Goal: Task Accomplishment & Management: Manage account settings

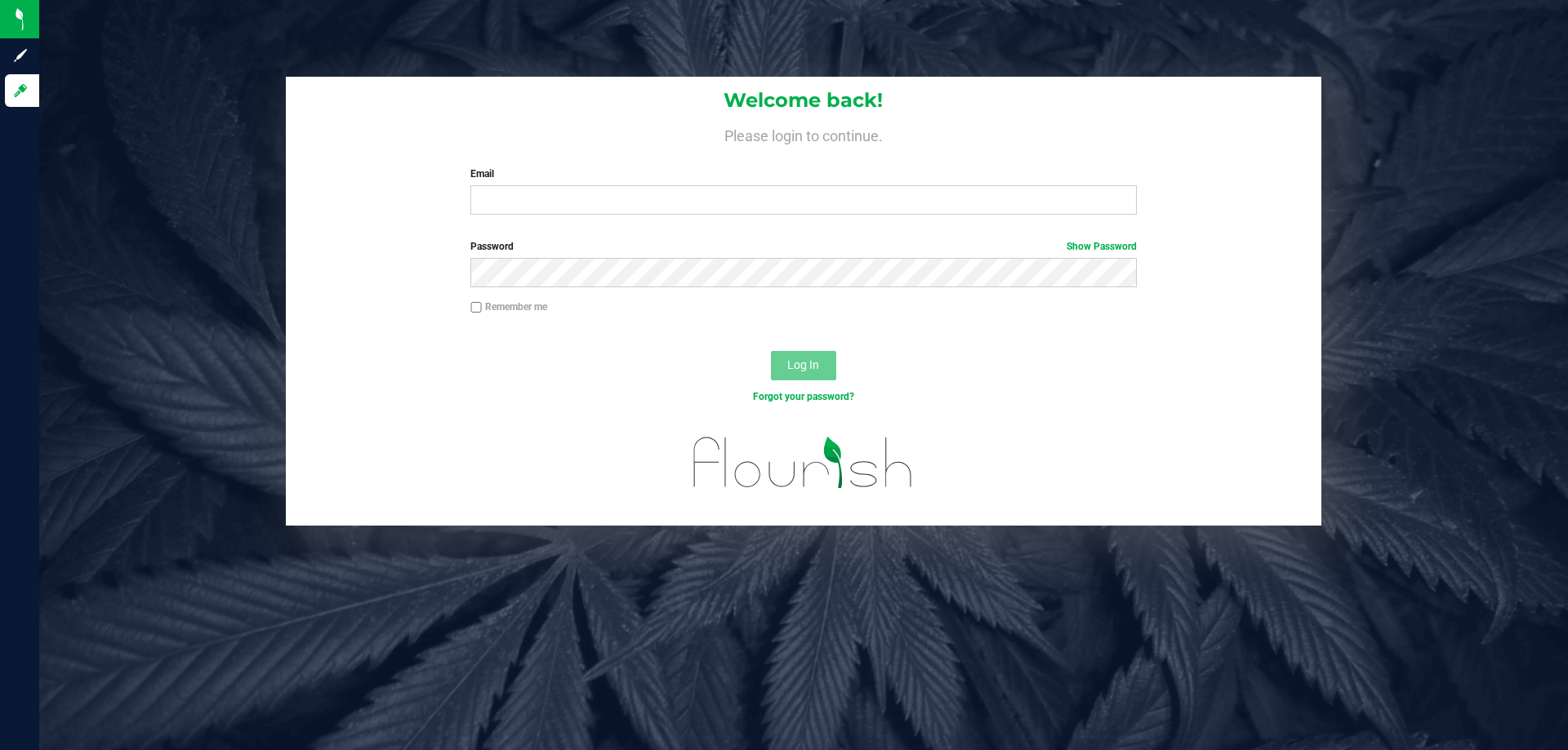
click at [565, 182] on div "Email Required Please format your email correctly." at bounding box center [803, 190] width 690 height 48
click at [568, 184] on div "Email Required Please format your email correctly." at bounding box center [803, 190] width 690 height 48
click at [570, 196] on input "Email" at bounding box center [803, 200] width 666 height 30
type input "[EMAIL_ADDRESS][DOMAIN_NAME]"
click at [771, 351] on button "Log In" at bounding box center [803, 366] width 65 height 30
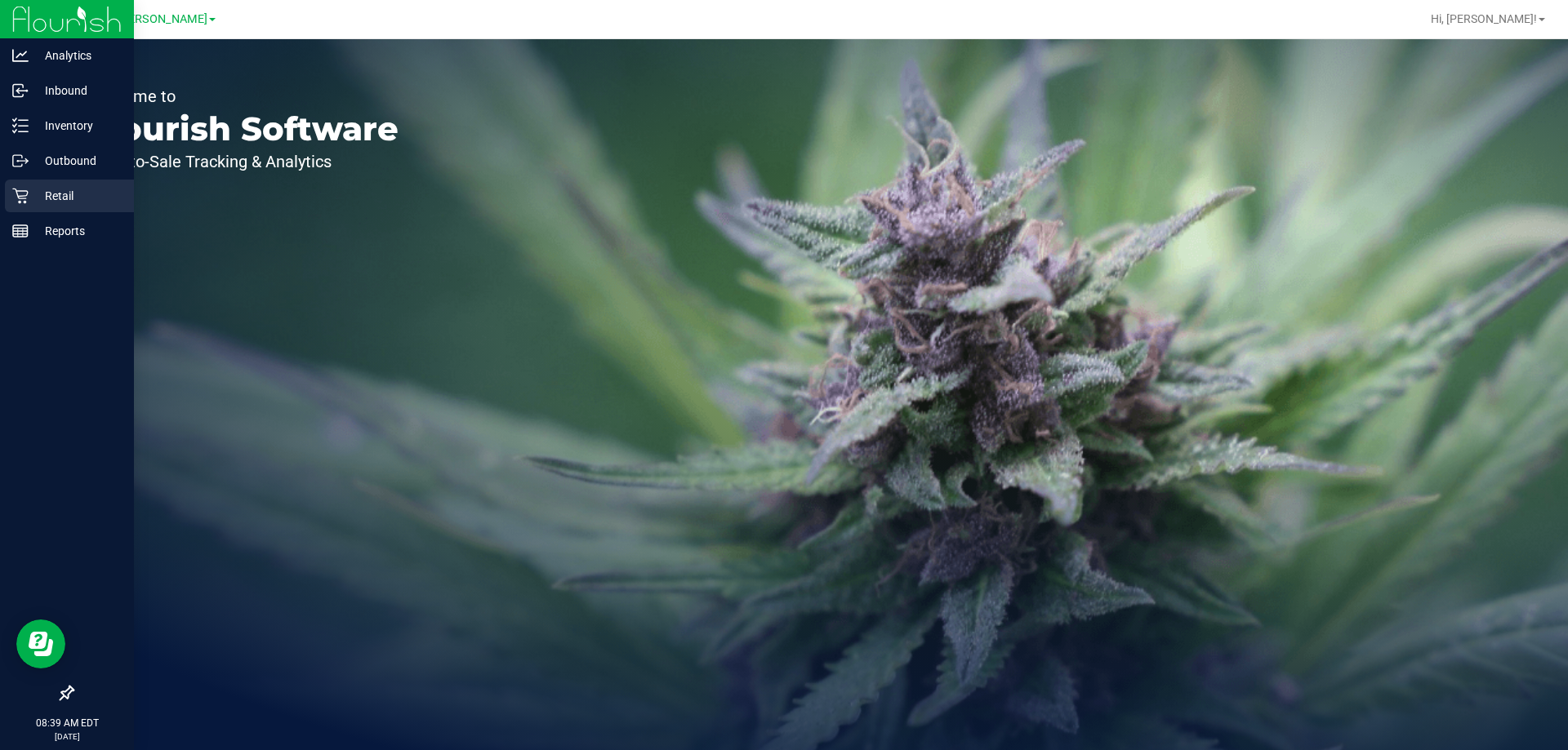
click at [6, 202] on div "Retail" at bounding box center [70, 196] width 129 height 33
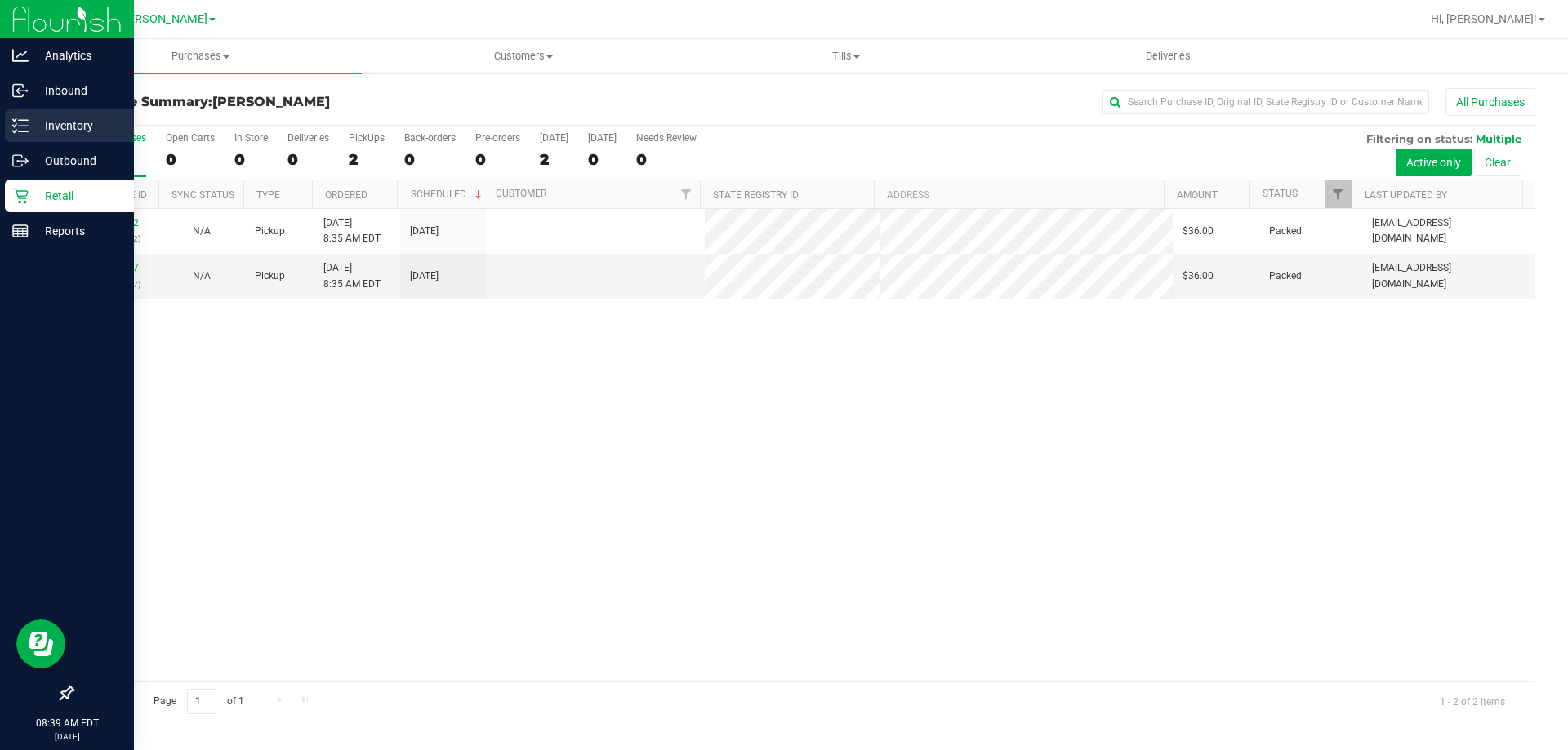
click at [86, 122] on p "Inventory" at bounding box center [77, 125] width 98 height 20
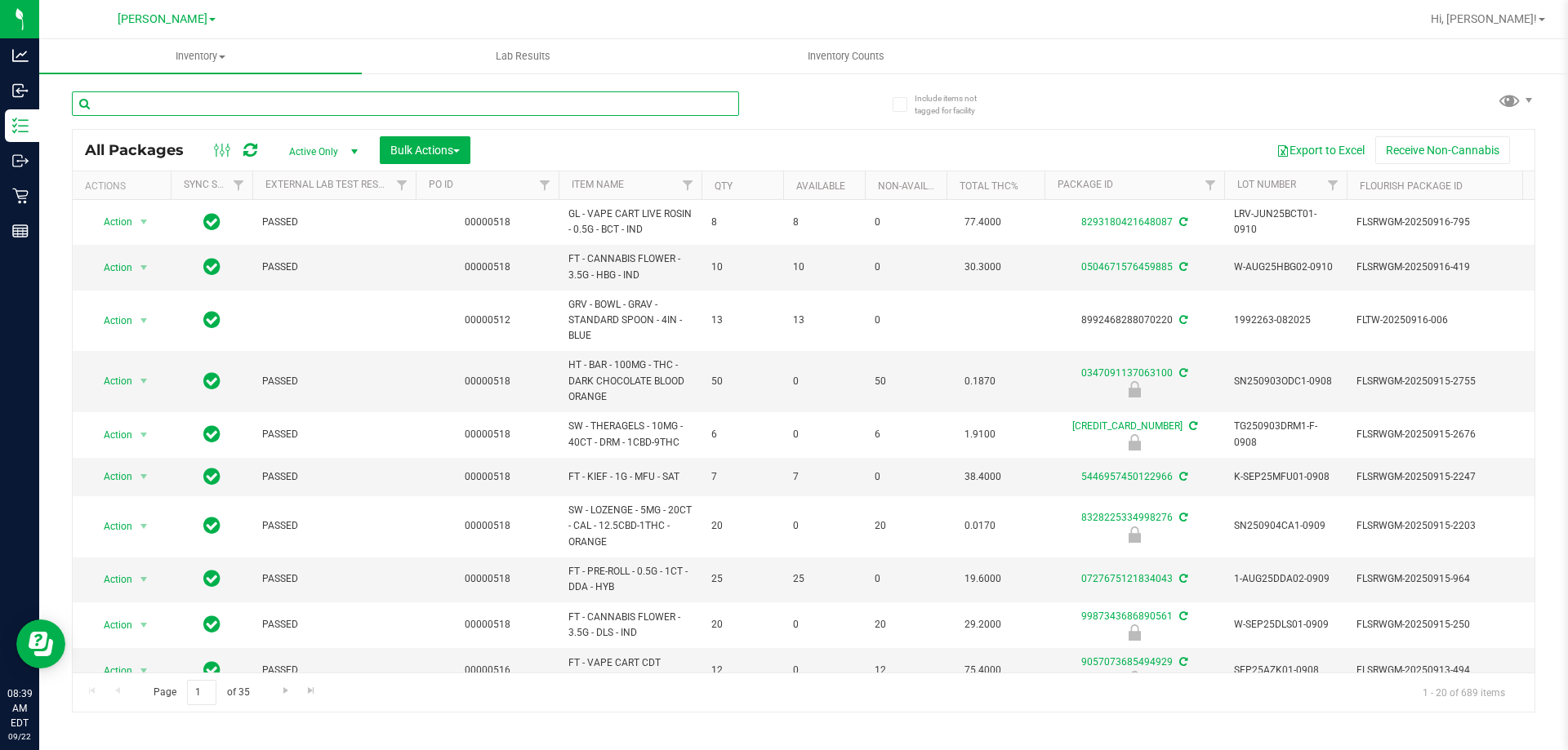
click at [156, 102] on input "text" at bounding box center [405, 103] width 667 height 24
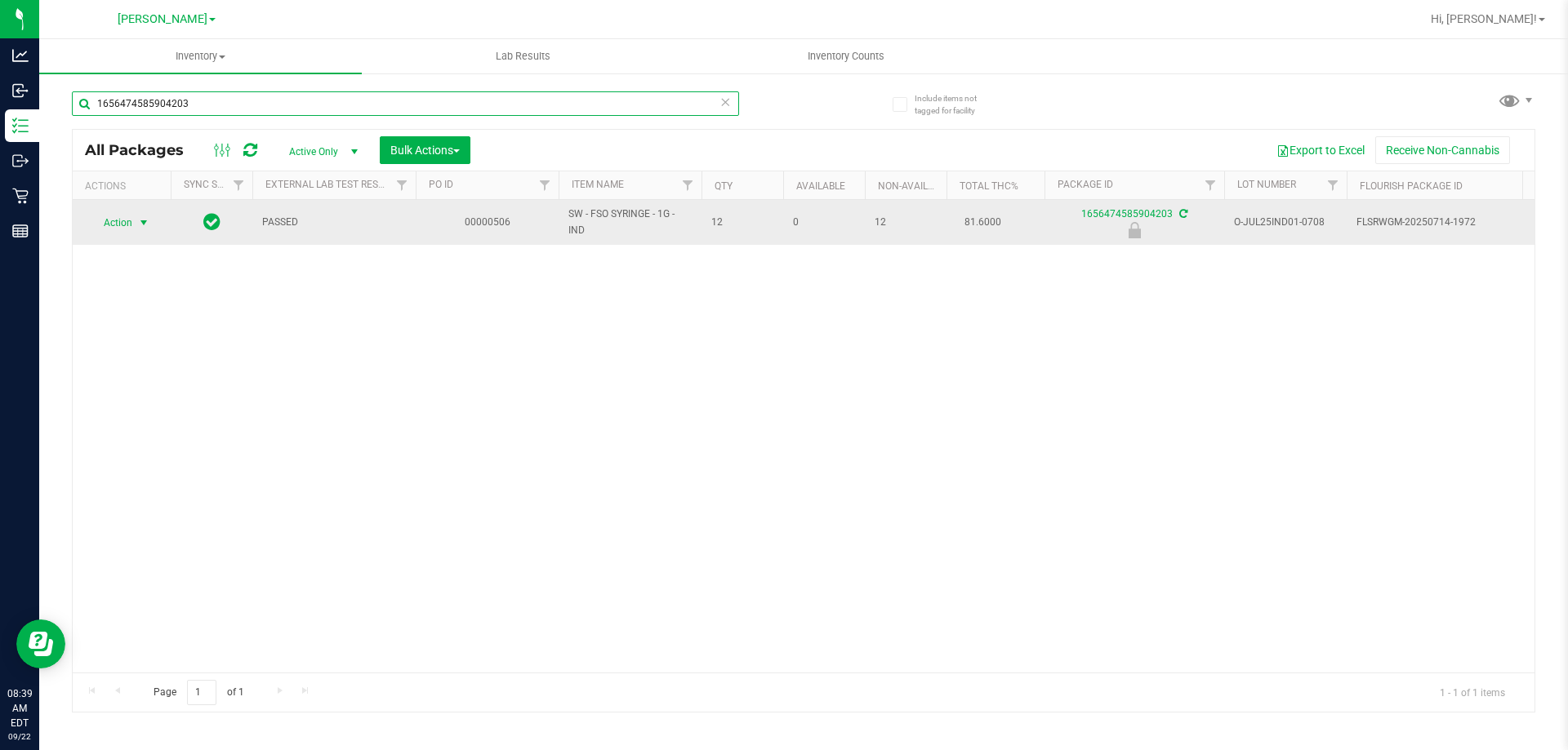
type input "1656474585904203"
click at [132, 229] on span "Action" at bounding box center [110, 222] width 44 height 23
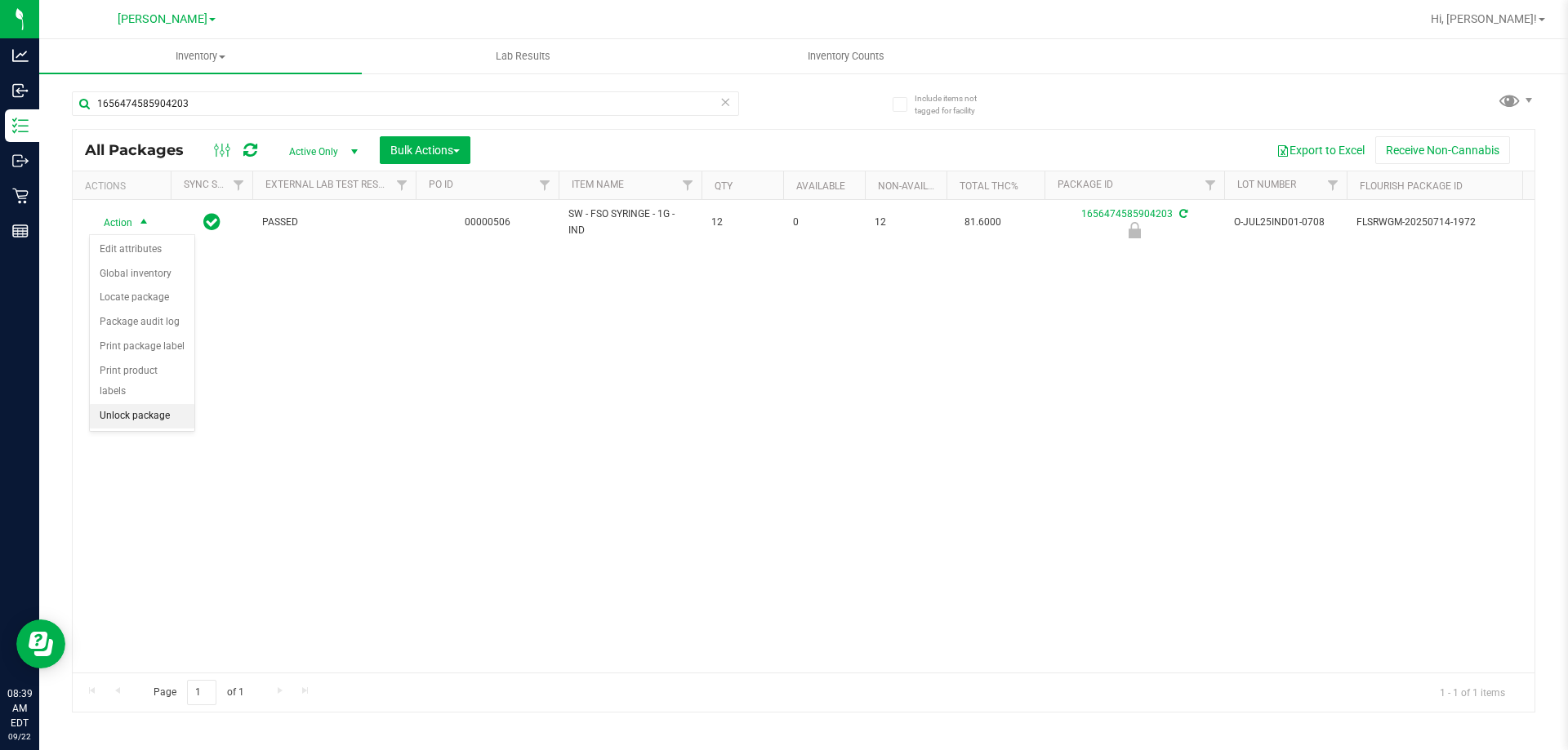
click at [119, 404] on li "Unlock package" at bounding box center [142, 416] width 104 height 24
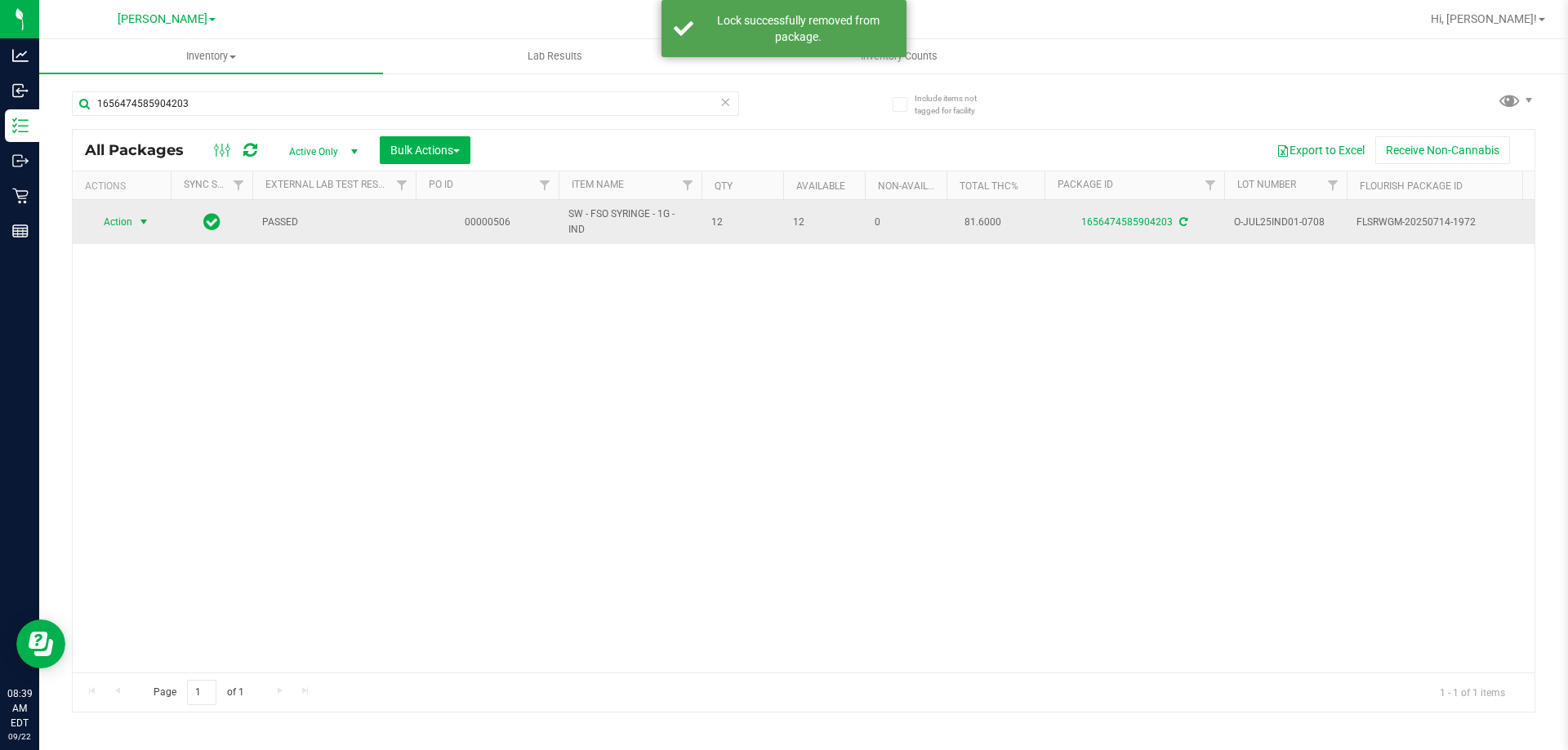
click at [125, 223] on span "Action" at bounding box center [110, 222] width 44 height 23
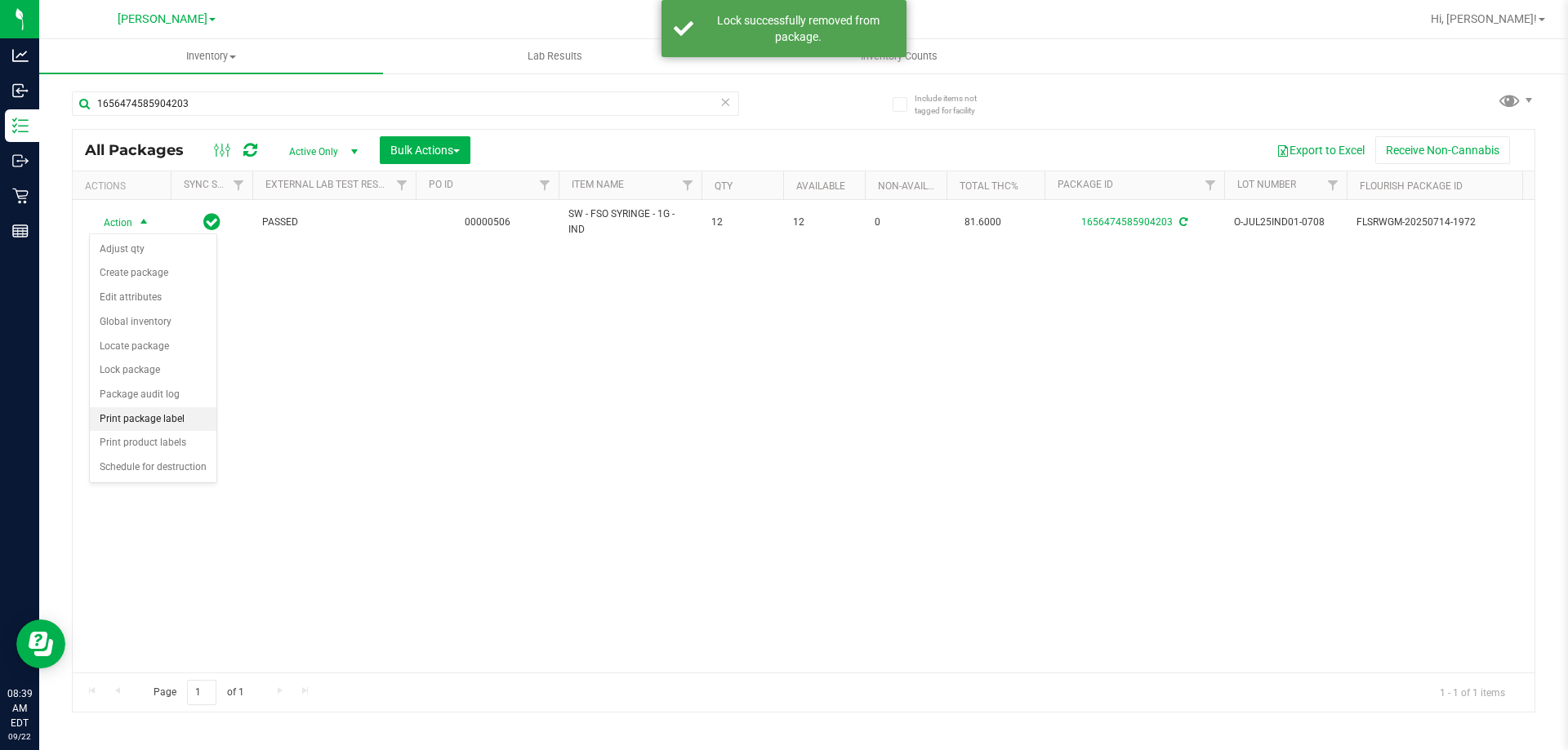
click at [127, 424] on li "Print package label" at bounding box center [153, 420] width 127 height 24
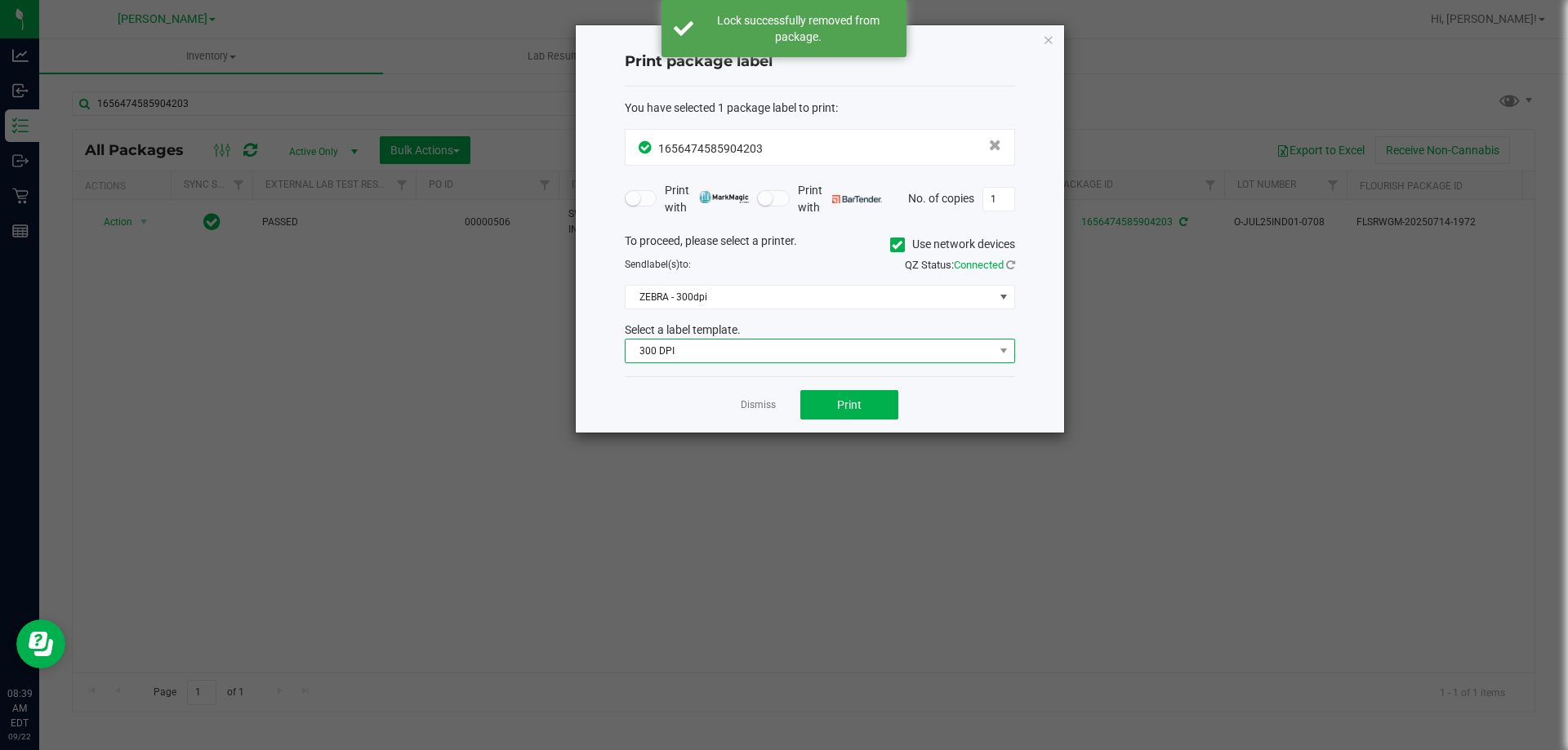
click at [805, 343] on span "300 DPI" at bounding box center [810, 351] width 369 height 23
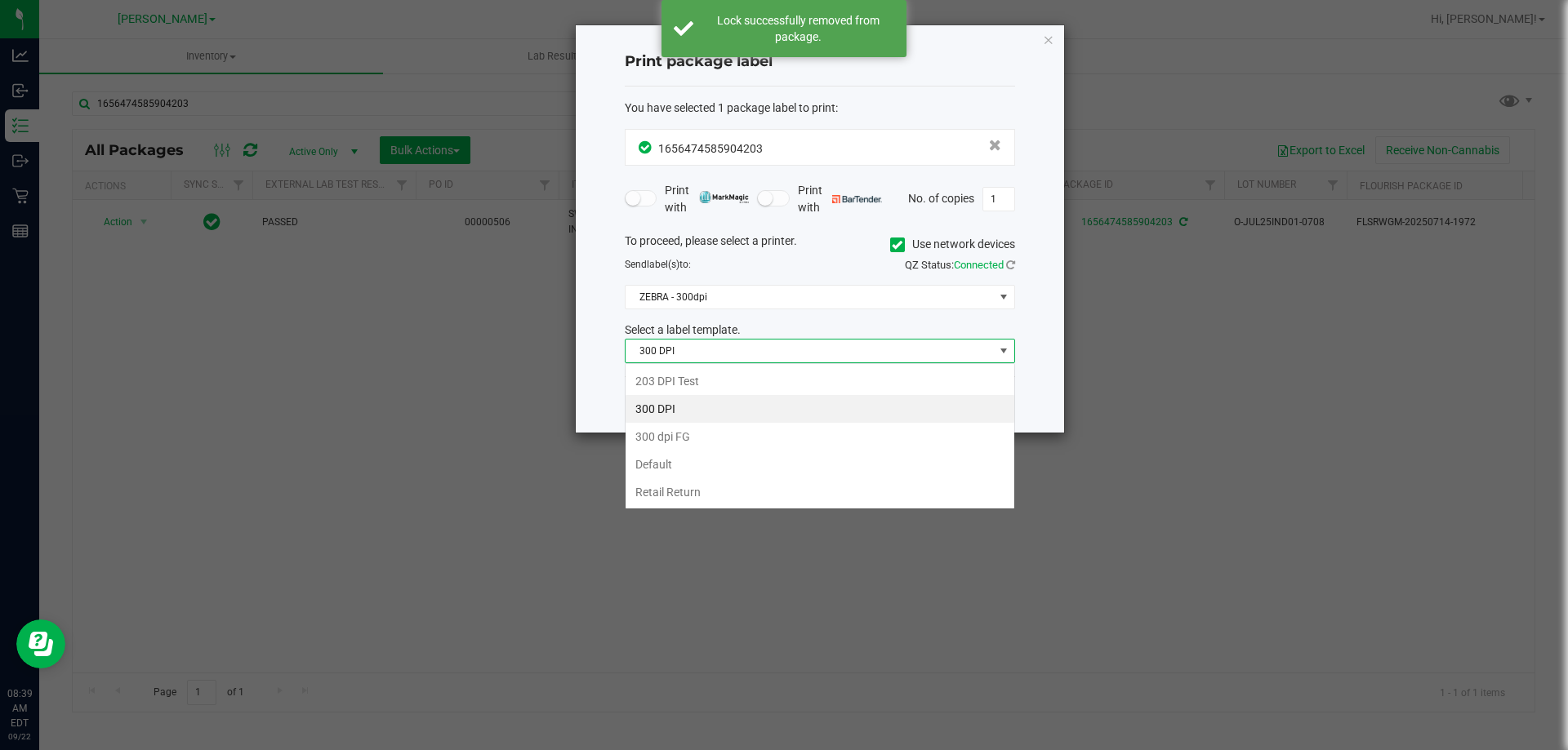
scroll to position [24, 390]
click at [666, 481] on li "Retail Return" at bounding box center [820, 492] width 389 height 28
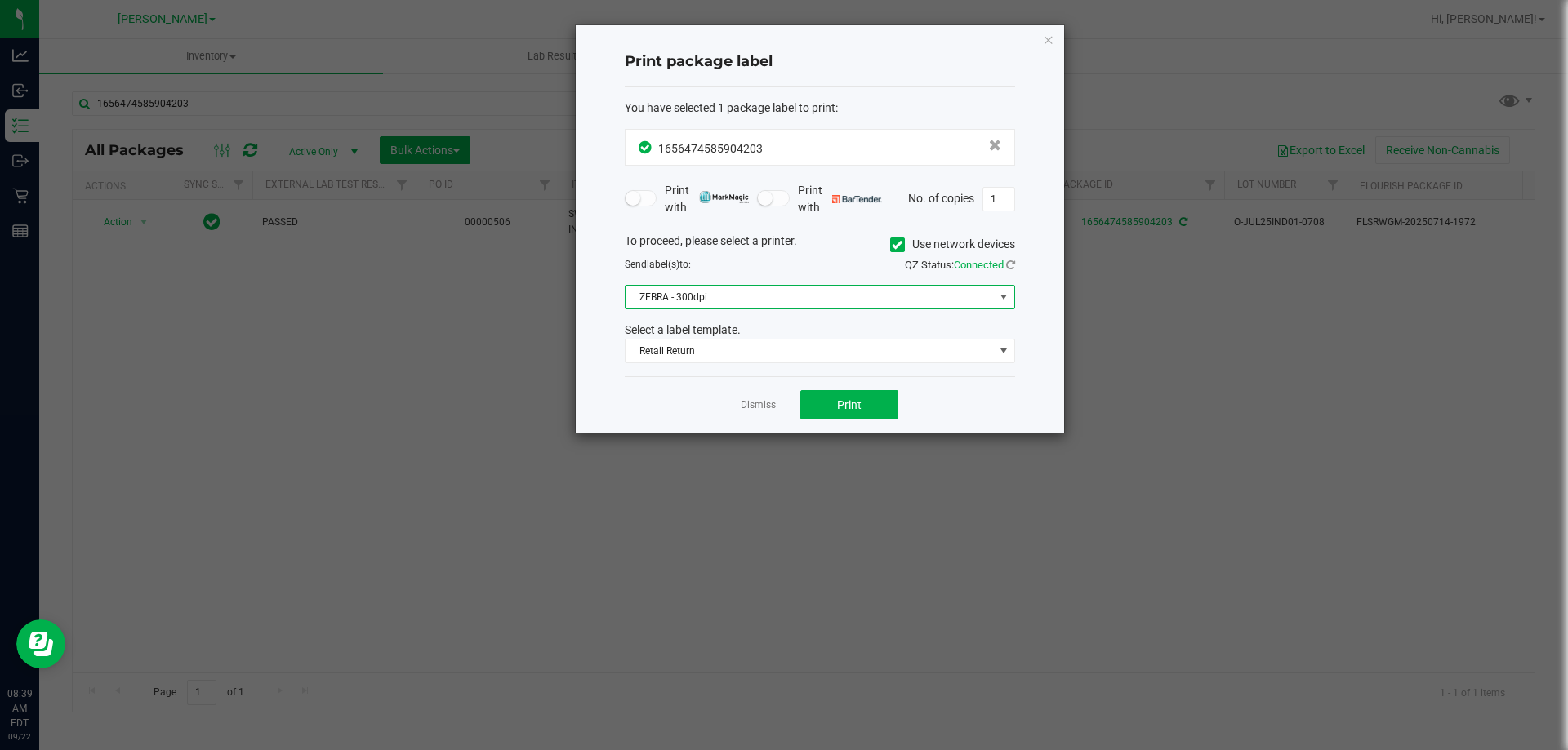
click at [713, 302] on span "ZEBRA - 300dpi" at bounding box center [810, 297] width 369 height 23
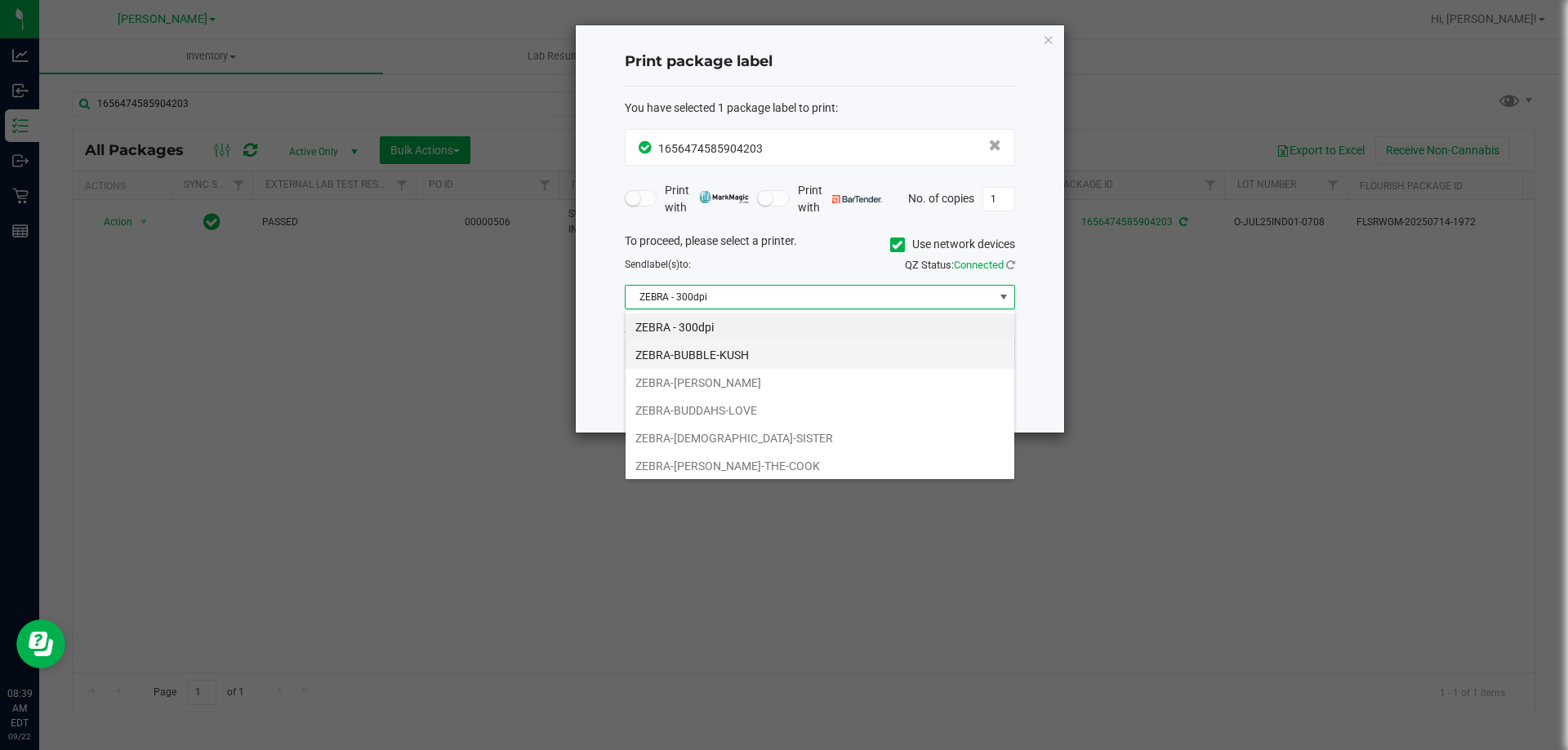
click at [704, 356] on li "ZEBRA-BUBBLE-KUSH" at bounding box center [820, 355] width 389 height 28
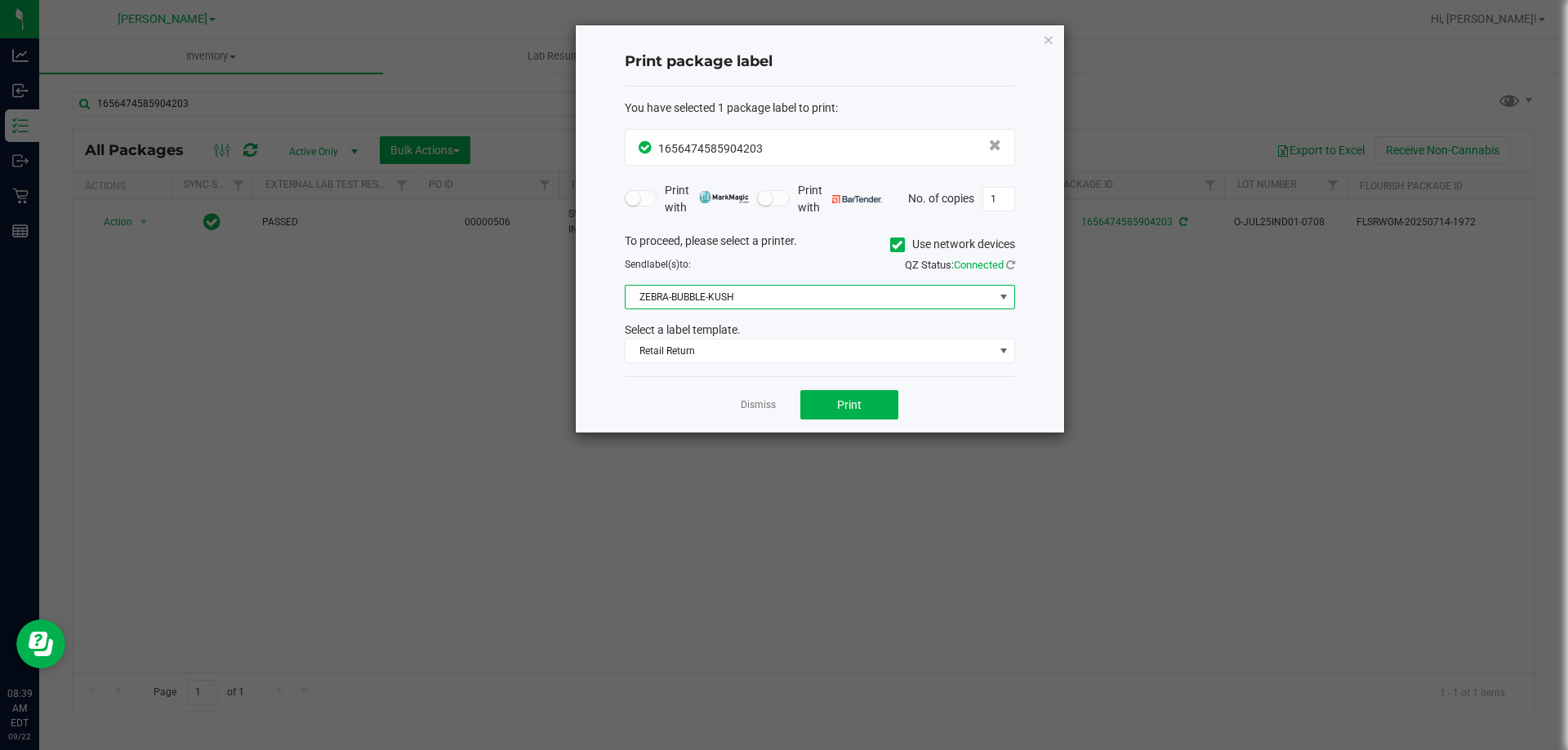
click at [626, 407] on div "Dismiss Print" at bounding box center [820, 404] width 390 height 56
click at [832, 390] on button "Print" at bounding box center [849, 405] width 98 height 30
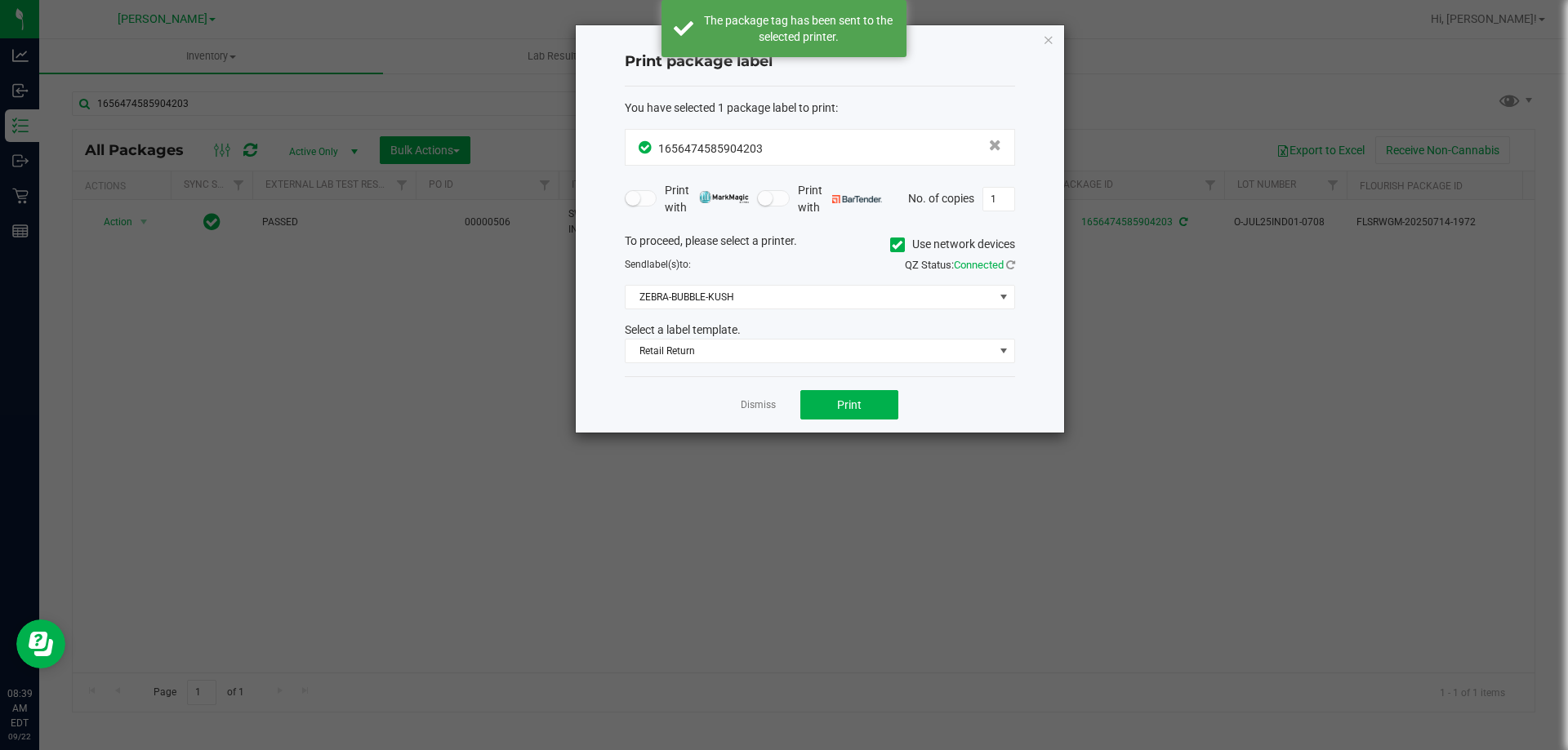
click at [750, 400] on link "Dismiss" at bounding box center [758, 405] width 35 height 14
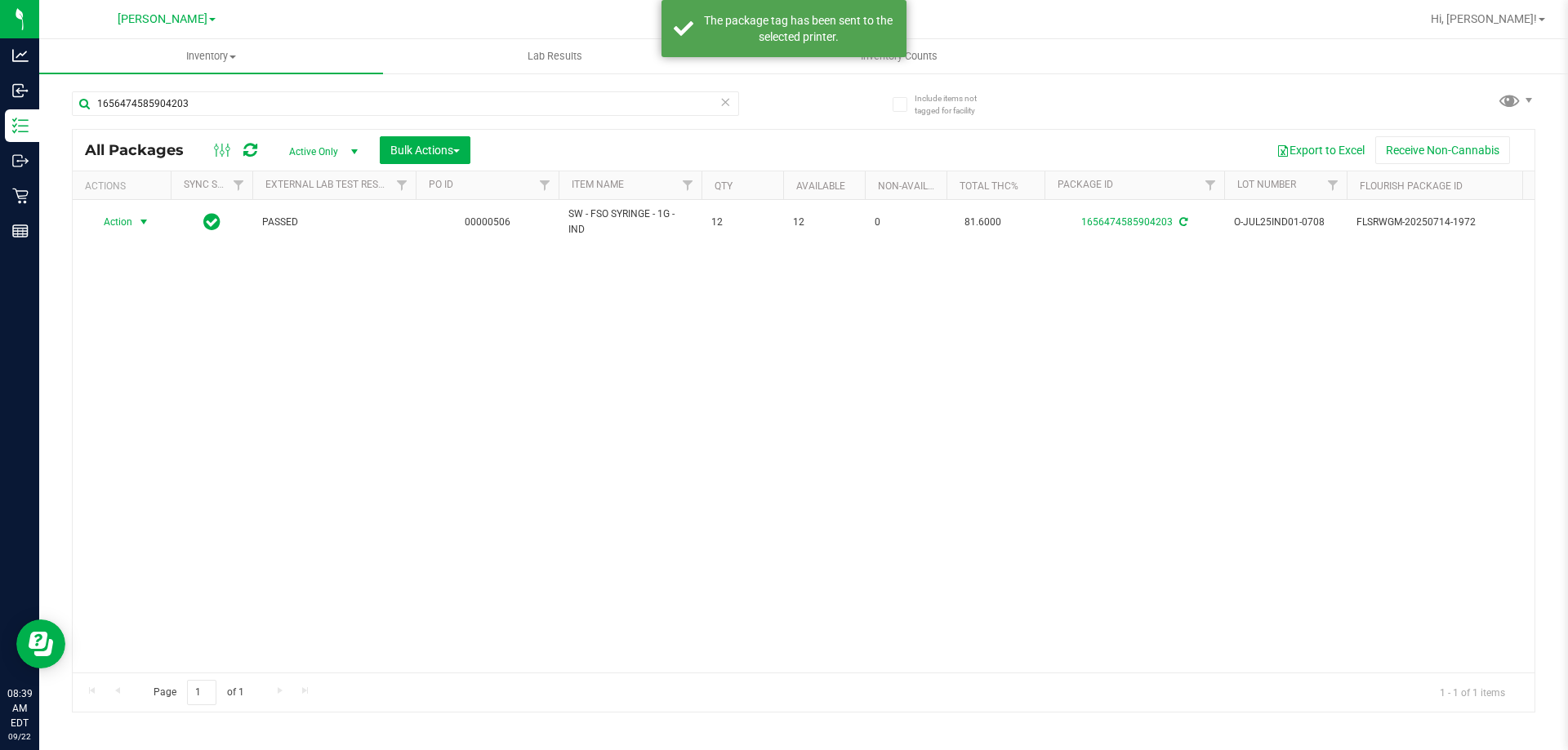
click at [744, 450] on div "Action Action Adjust qty Create package Edit attributes Global inventory Locate…" at bounding box center [803, 436] width 1461 height 473
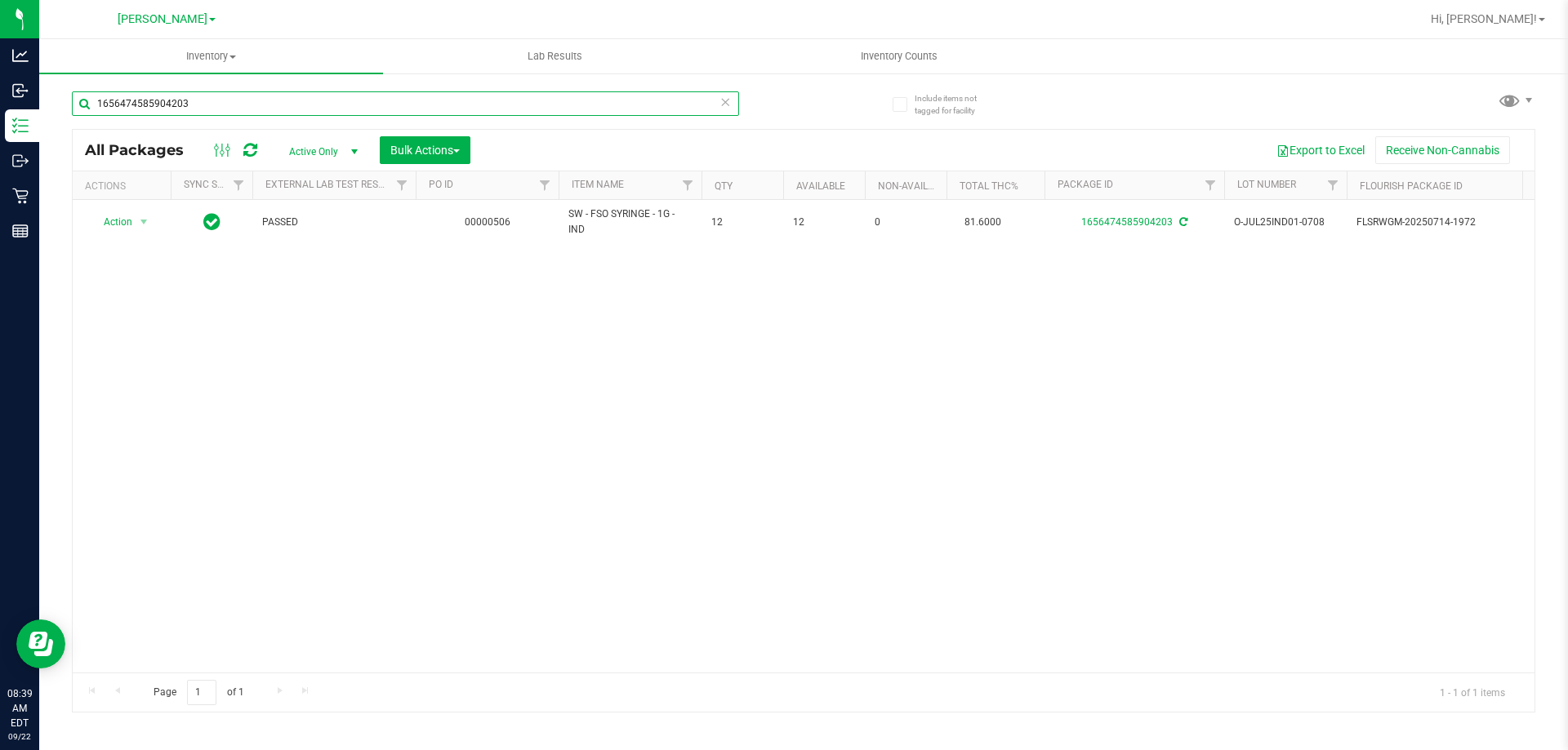
click at [494, 97] on input "1656474585904203" at bounding box center [405, 103] width 667 height 24
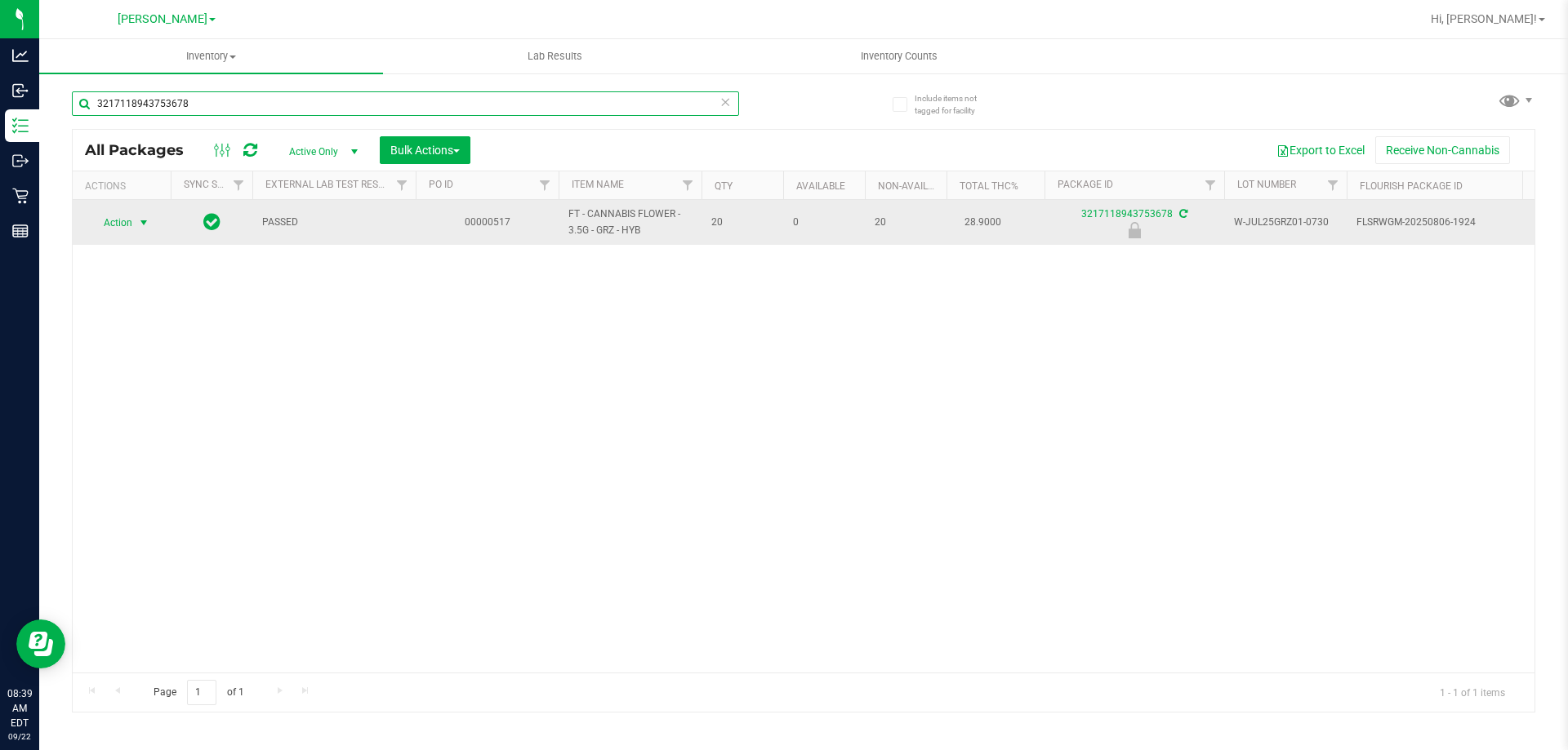
type input "3217118943753678"
click at [134, 223] on span "select" at bounding box center [143, 222] width 20 height 23
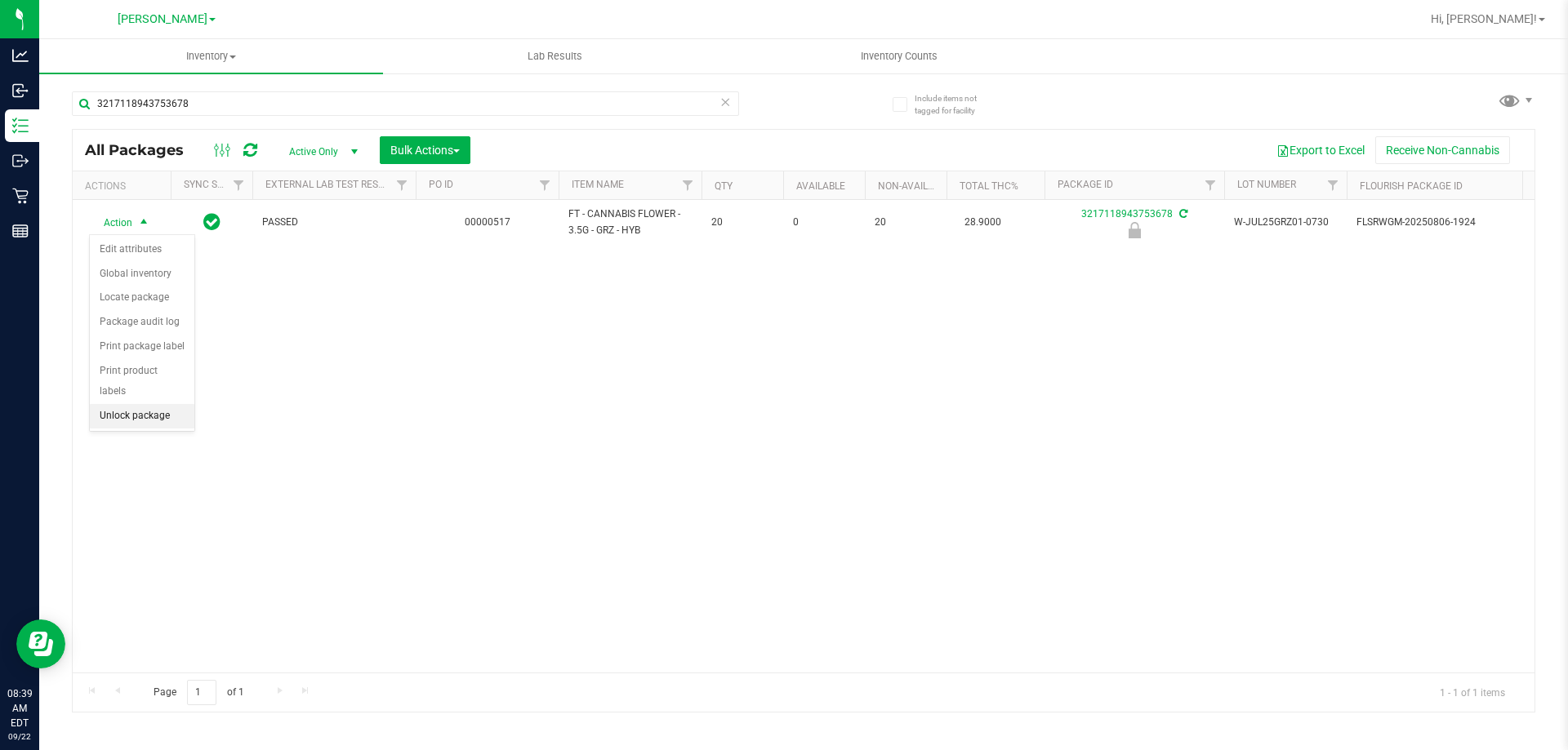
click at [131, 404] on li "Unlock package" at bounding box center [142, 416] width 104 height 24
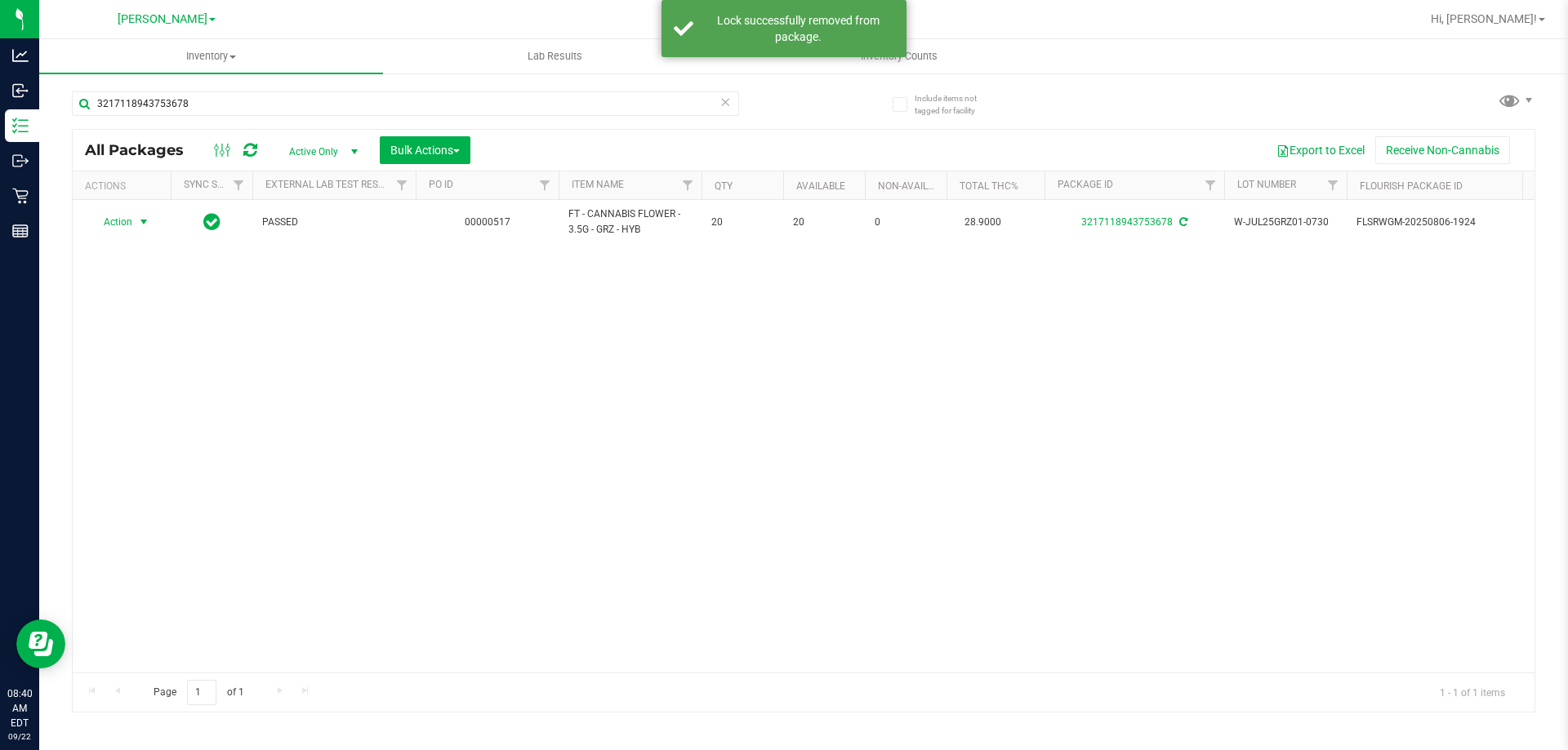
click at [122, 221] on span "Action" at bounding box center [110, 222] width 44 height 23
click at [156, 418] on li "Print package label" at bounding box center [153, 420] width 127 height 24
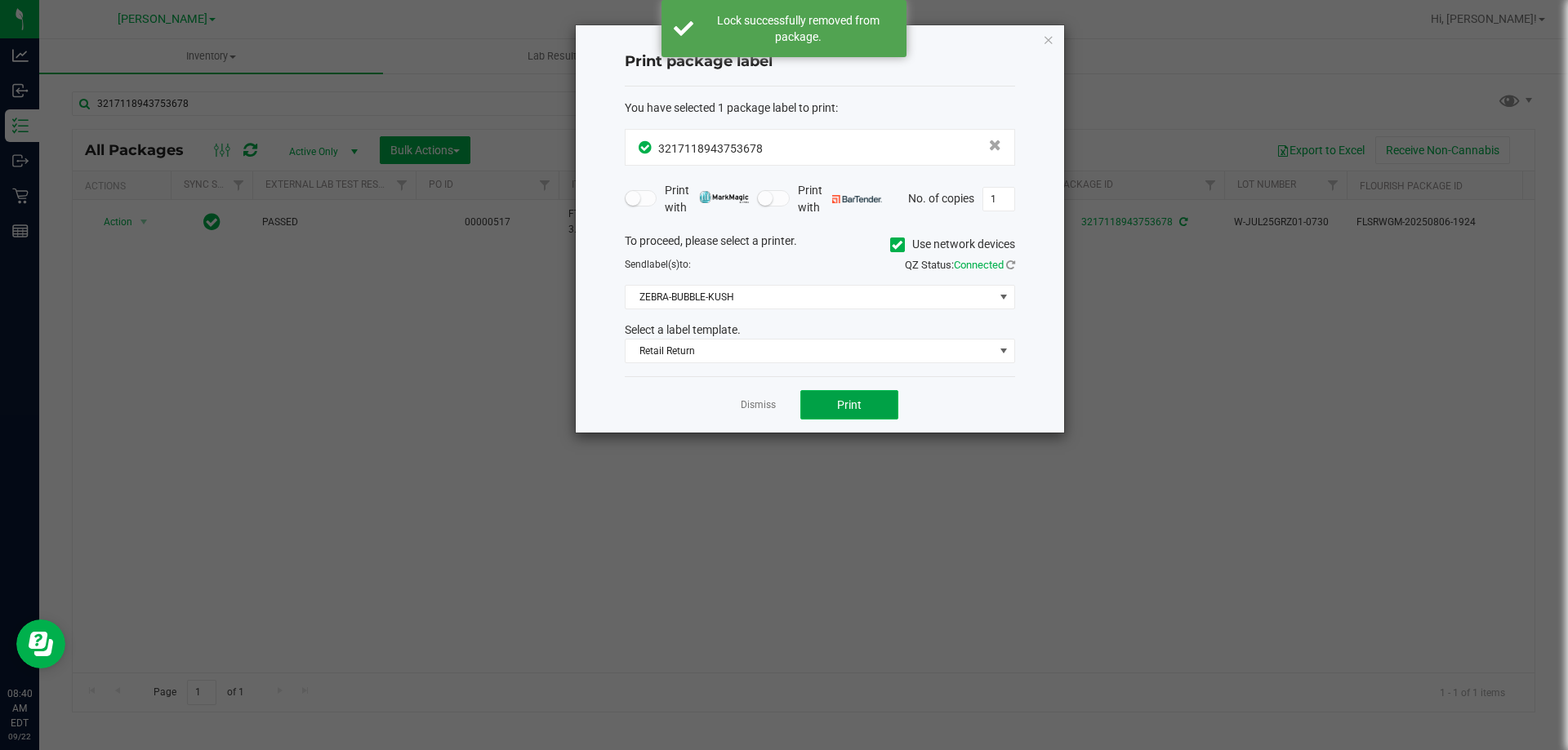
click at [865, 408] on button "Print" at bounding box center [849, 405] width 98 height 30
click at [766, 401] on link "Dismiss" at bounding box center [758, 405] width 35 height 14
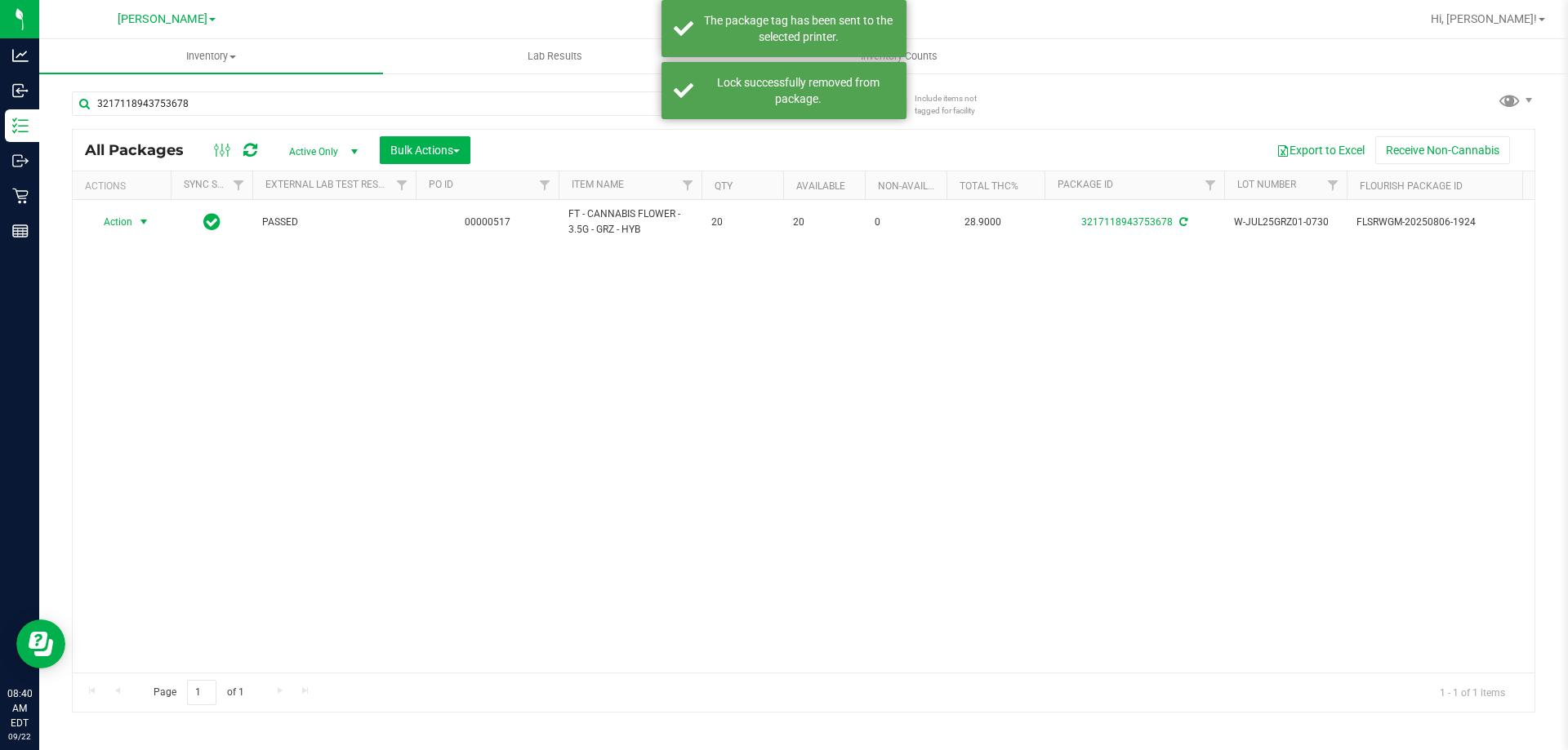
click at [767, 473] on div "Action Action Adjust qty Create package Edit attributes Global inventory Locate…" at bounding box center [803, 436] width 1461 height 473
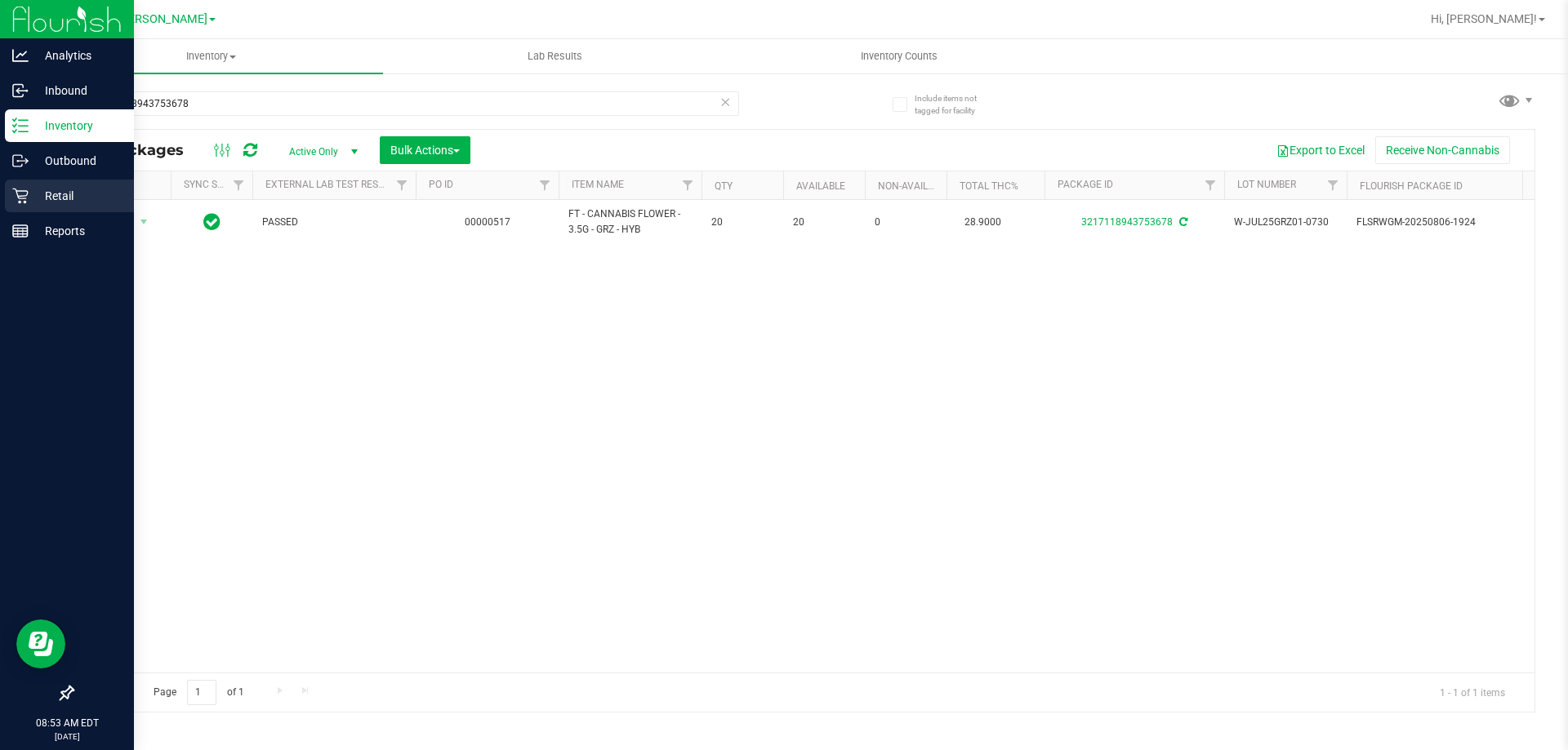
click at [56, 190] on p "Retail" at bounding box center [77, 196] width 98 height 20
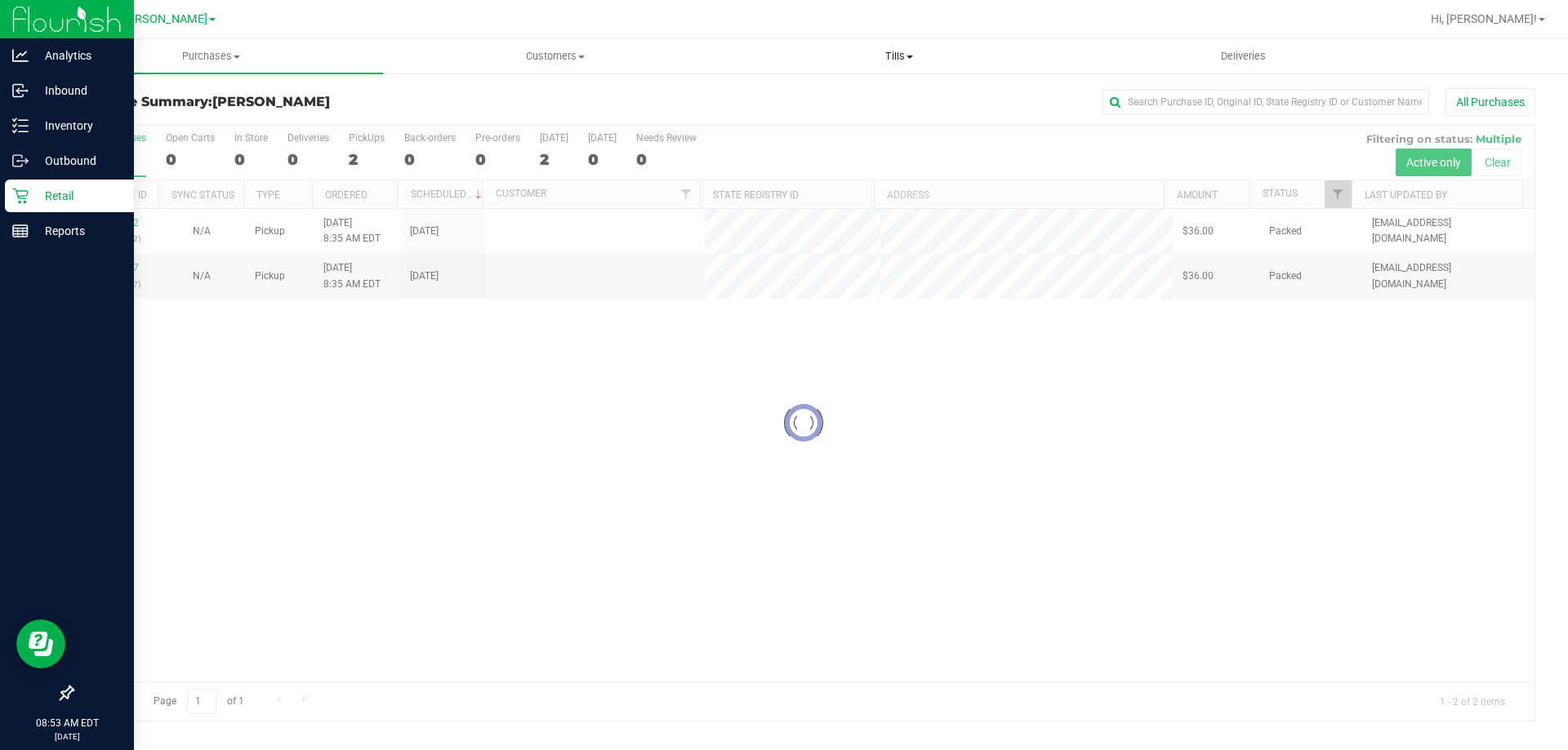
click at [895, 66] on uib-tab-heading "Tills Manage tills Reconcile e-payments" at bounding box center [899, 56] width 342 height 33
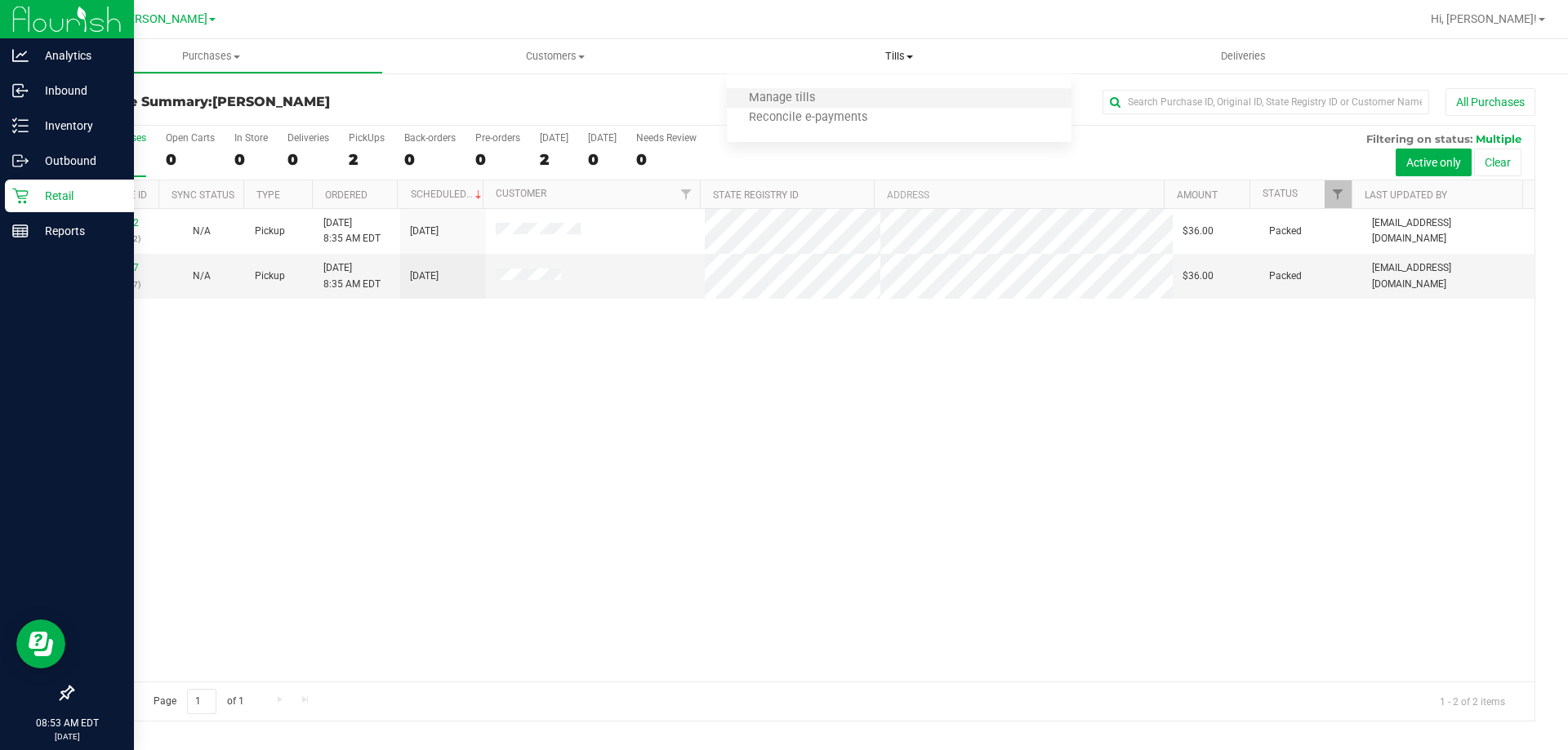
click at [846, 90] on li "Manage tills" at bounding box center [898, 98] width 343 height 20
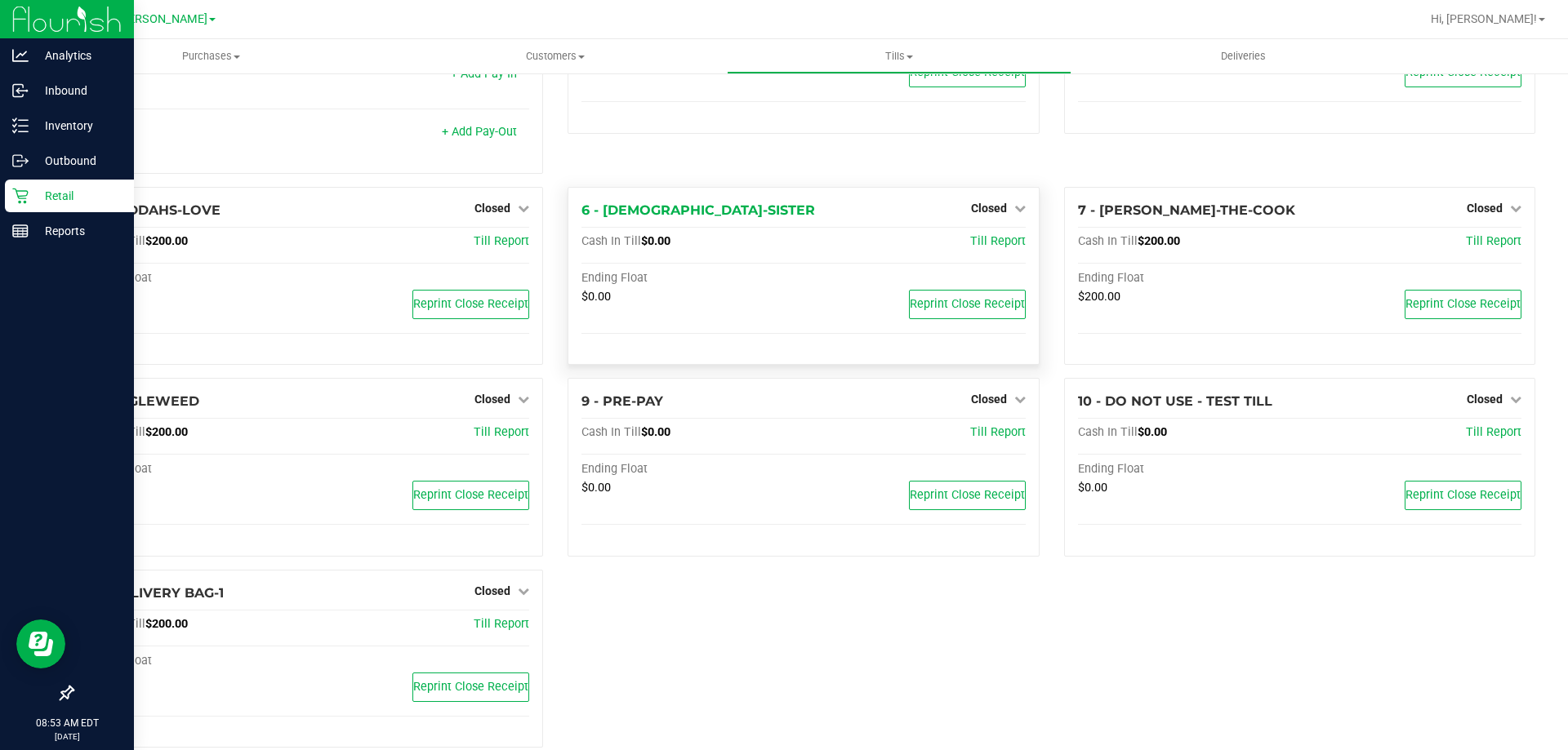
scroll to position [162, 0]
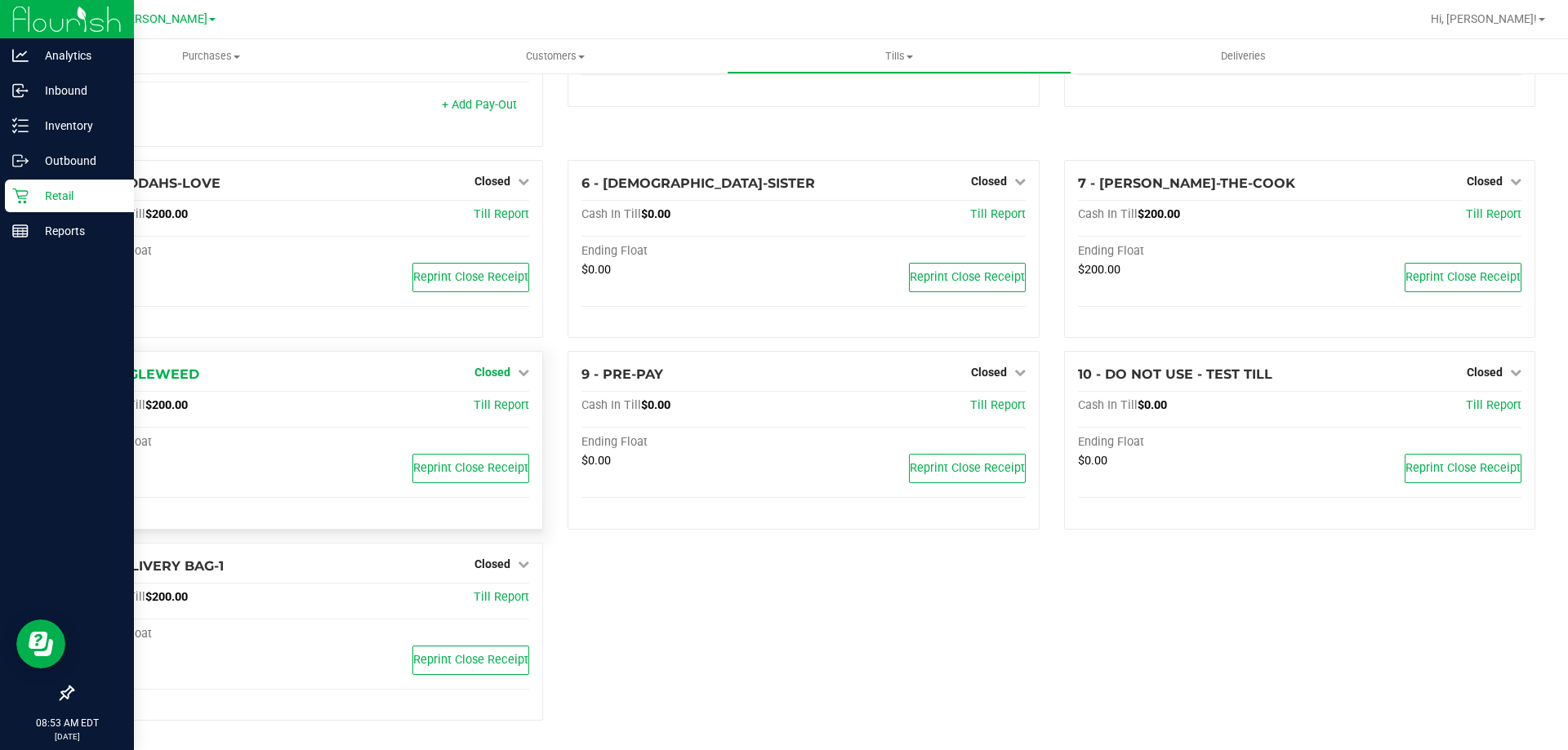
click at [511, 375] on link "Closed" at bounding box center [502, 372] width 55 height 13
click at [489, 404] on link "Open Till" at bounding box center [492, 406] width 43 height 13
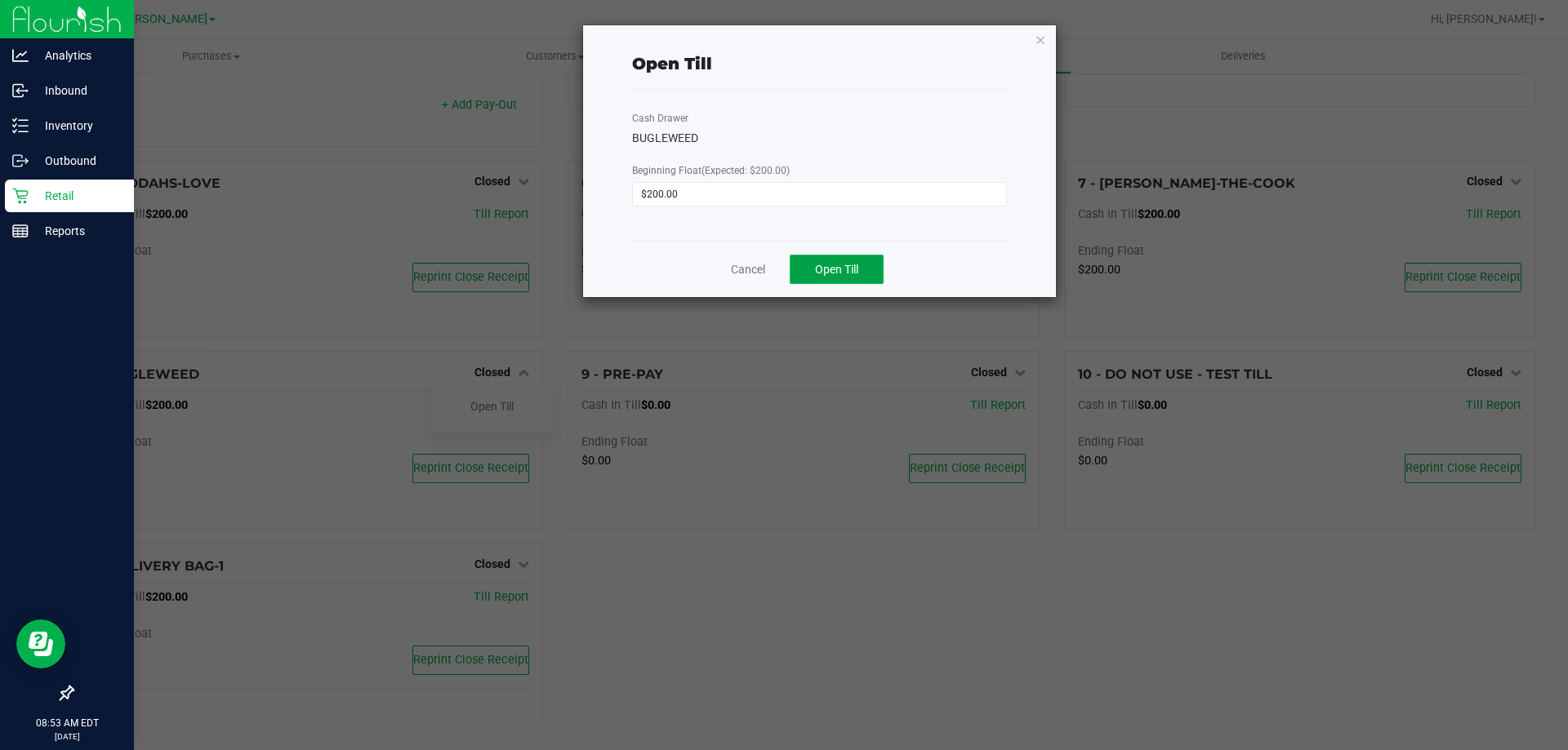
click at [829, 275] on span "Open Till" at bounding box center [836, 269] width 43 height 13
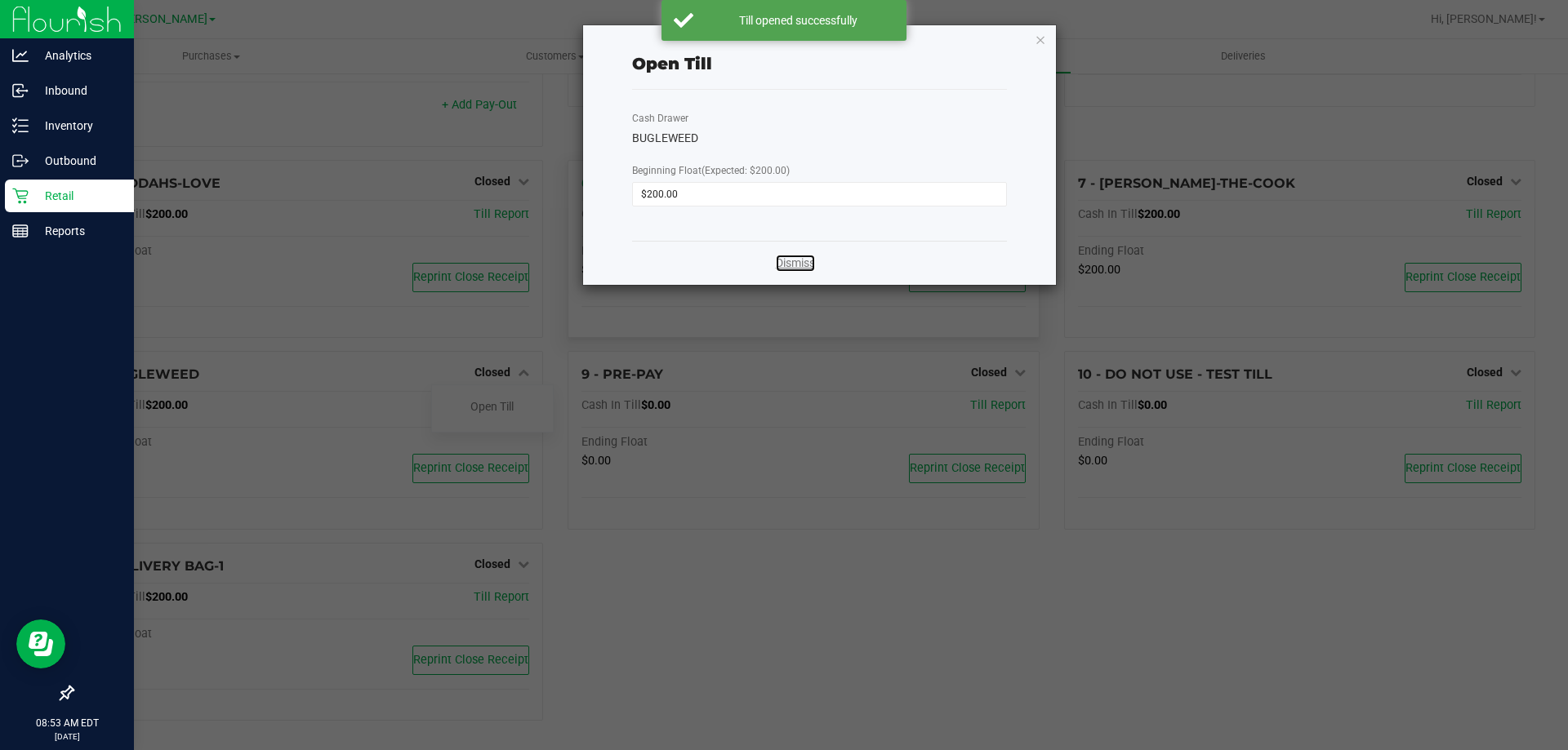
click at [801, 264] on link "Dismiss" at bounding box center [794, 263] width 39 height 17
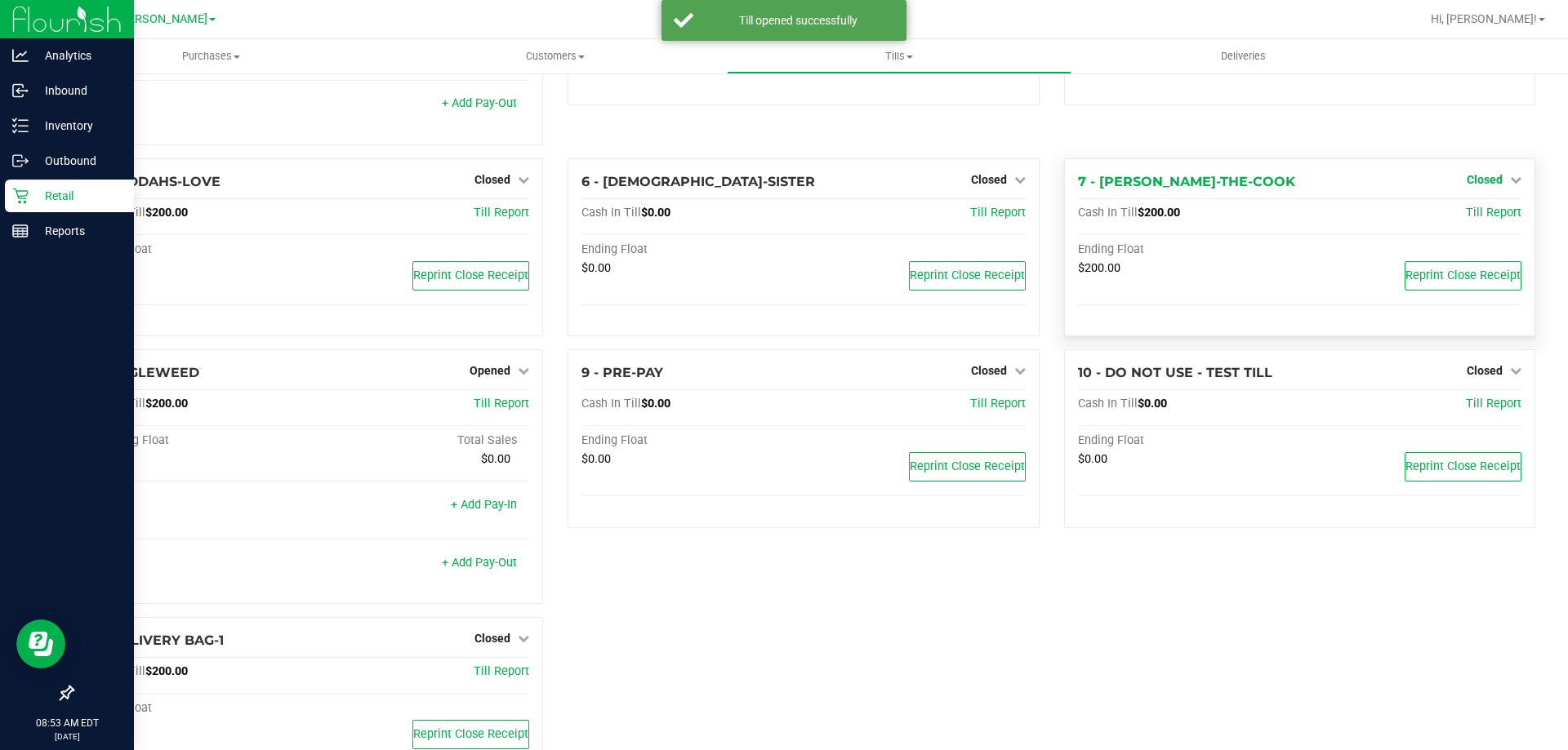
click at [1466, 177] on span "Closed" at bounding box center [1484, 179] width 36 height 13
click at [1477, 220] on link "Open Till" at bounding box center [1484, 213] width 43 height 13
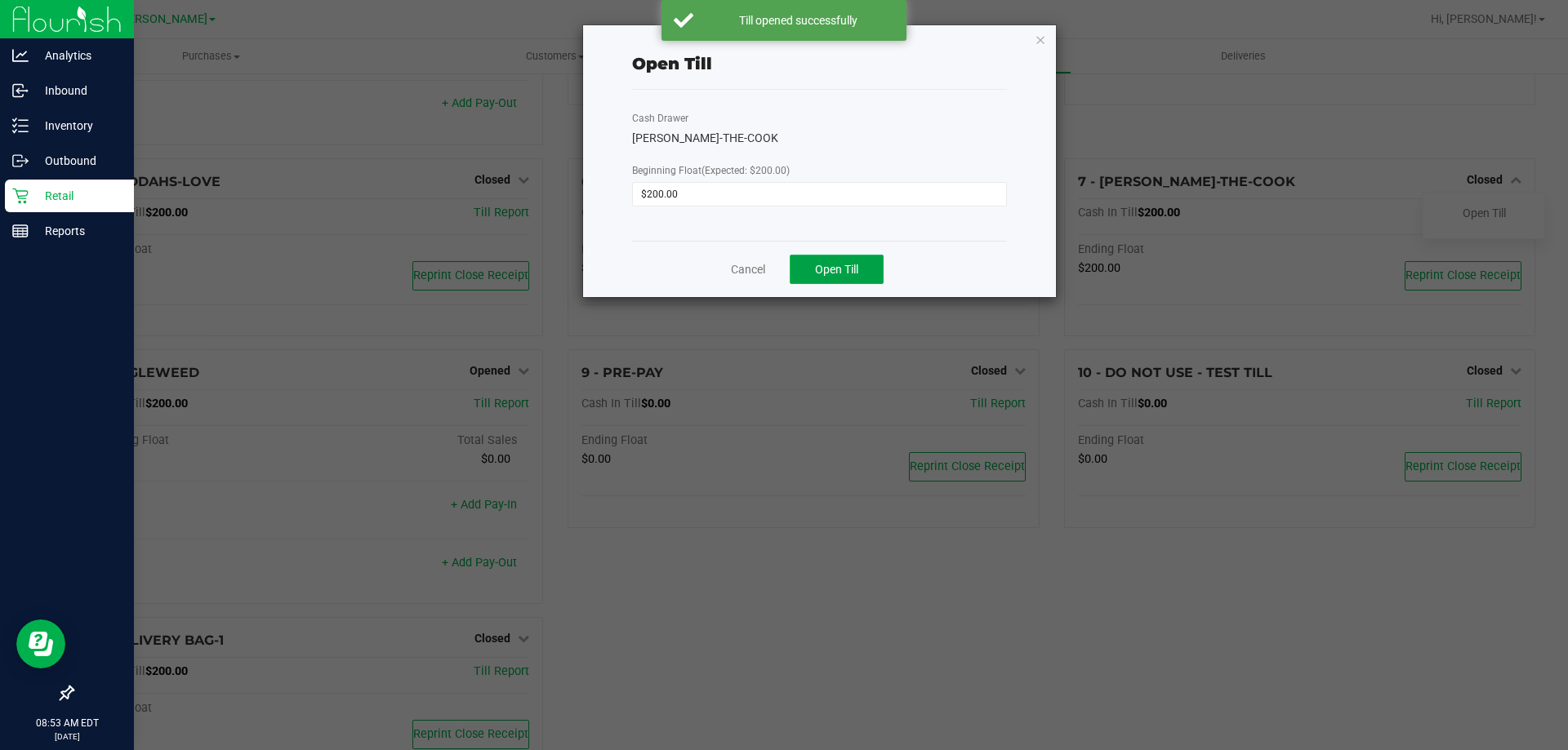
click at [872, 258] on button "Open Till" at bounding box center [836, 269] width 94 height 30
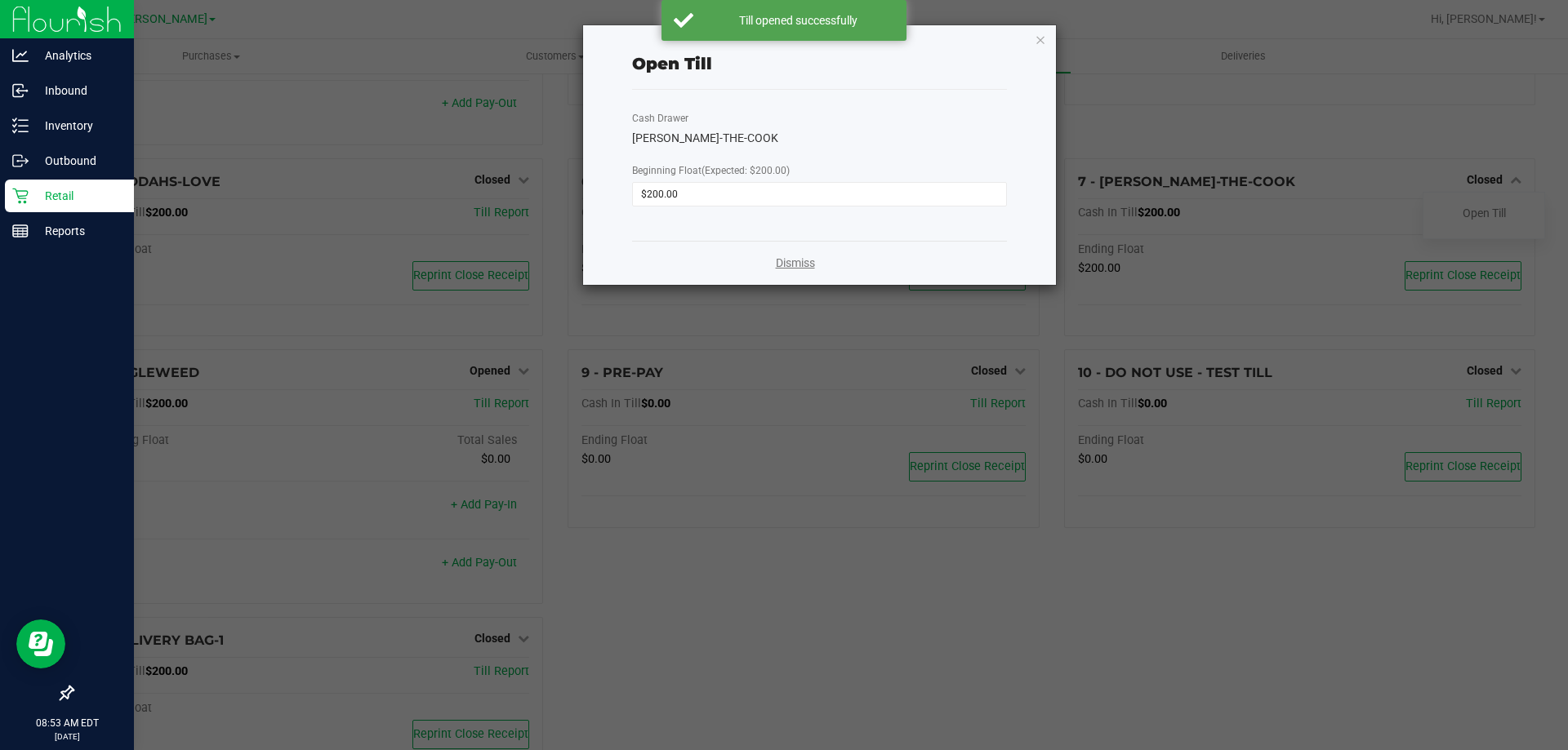
click at [785, 266] on link "Dismiss" at bounding box center [794, 263] width 39 height 17
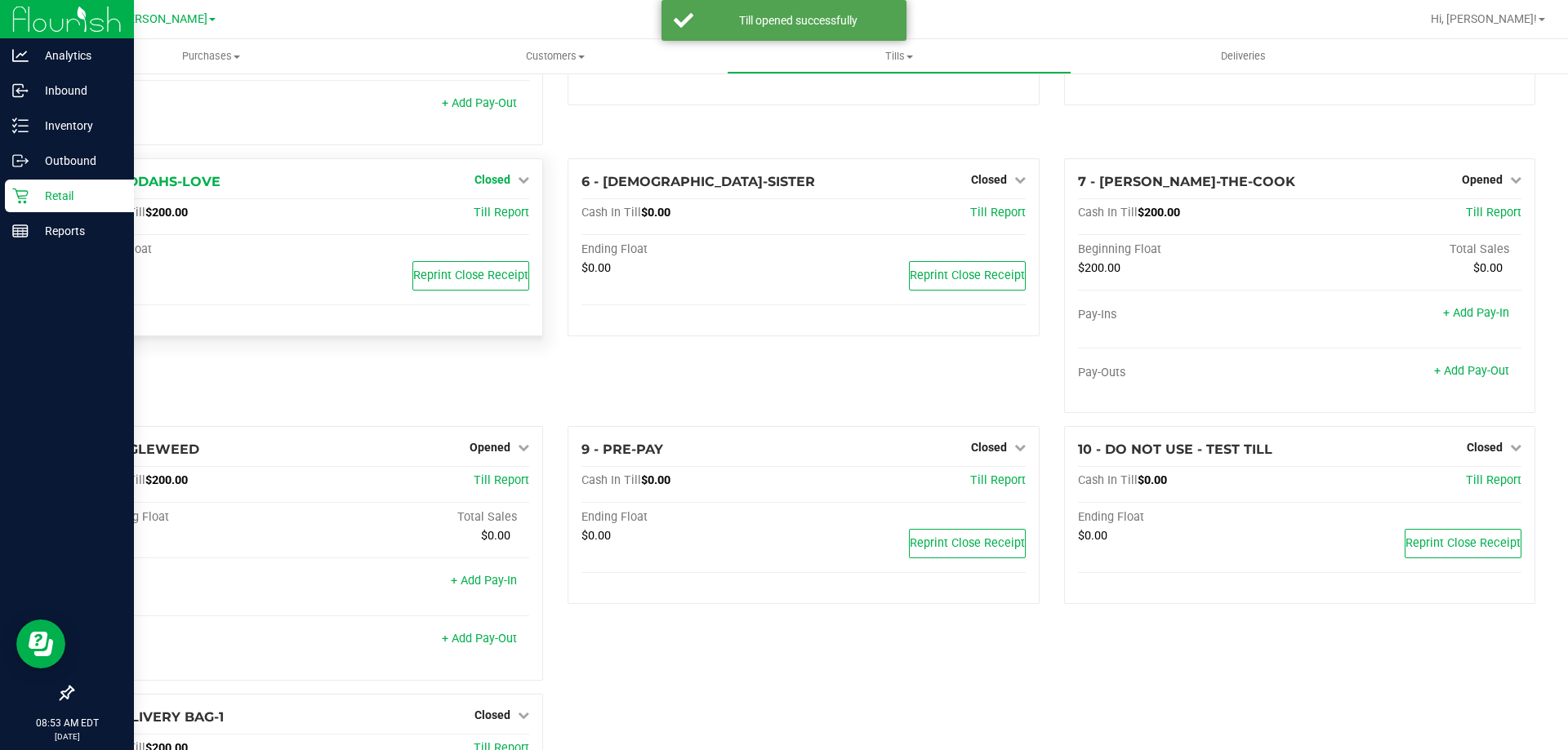
click at [505, 184] on span "Closed" at bounding box center [492, 179] width 36 height 13
click at [490, 209] on link "Open Till" at bounding box center [492, 213] width 43 height 13
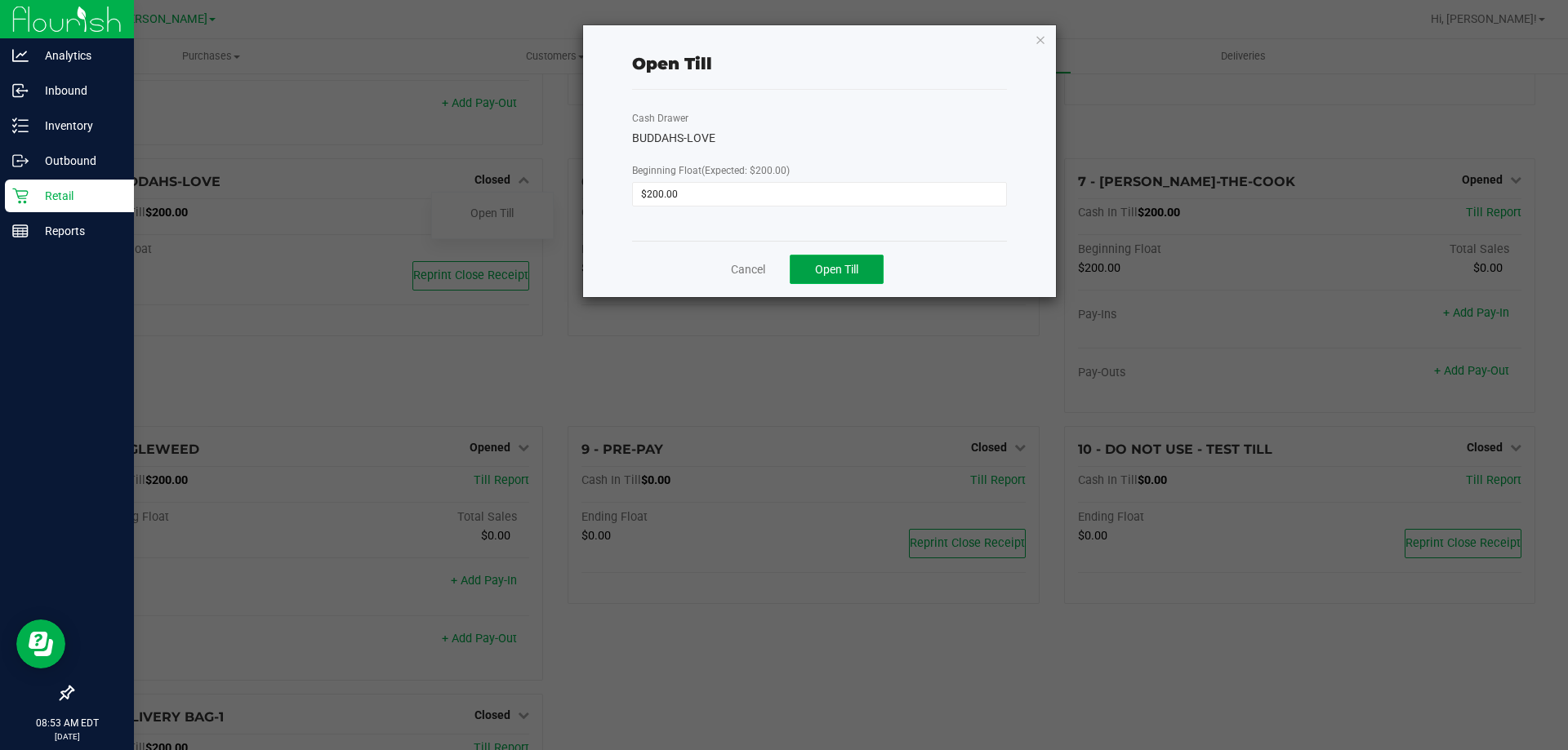
click at [824, 260] on button "Open Till" at bounding box center [836, 269] width 94 height 30
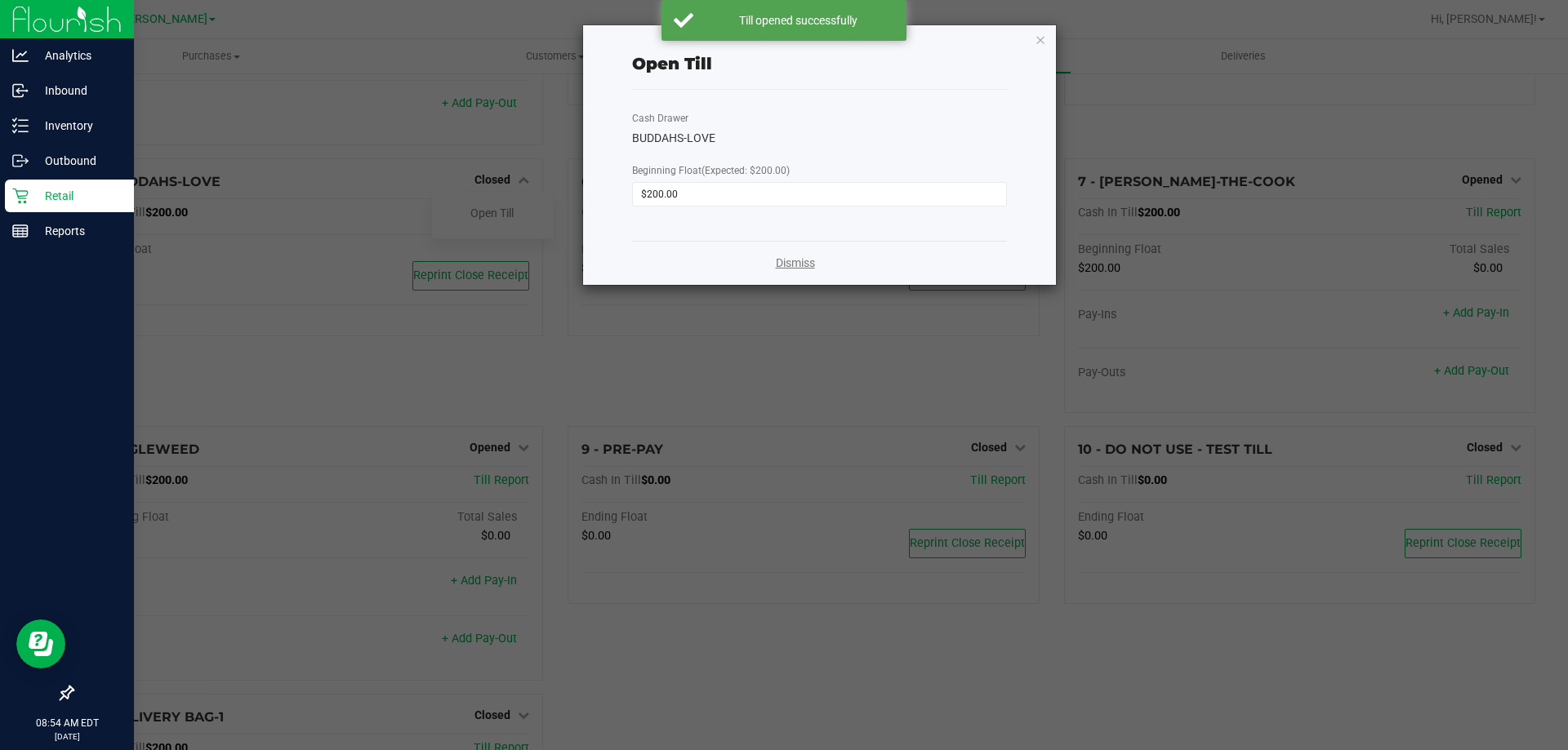
click at [786, 256] on link "Dismiss" at bounding box center [794, 263] width 39 height 17
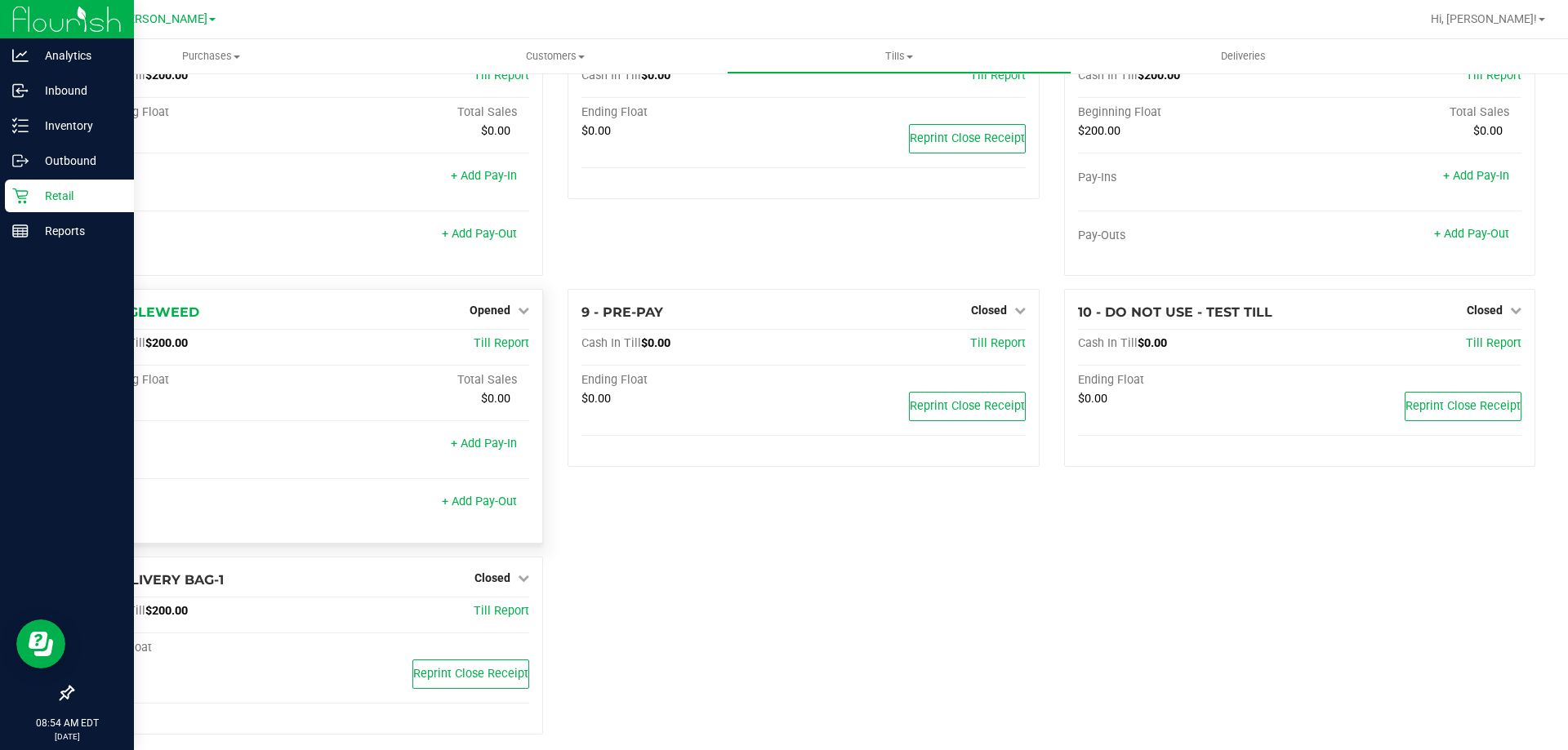
scroll to position [0, 0]
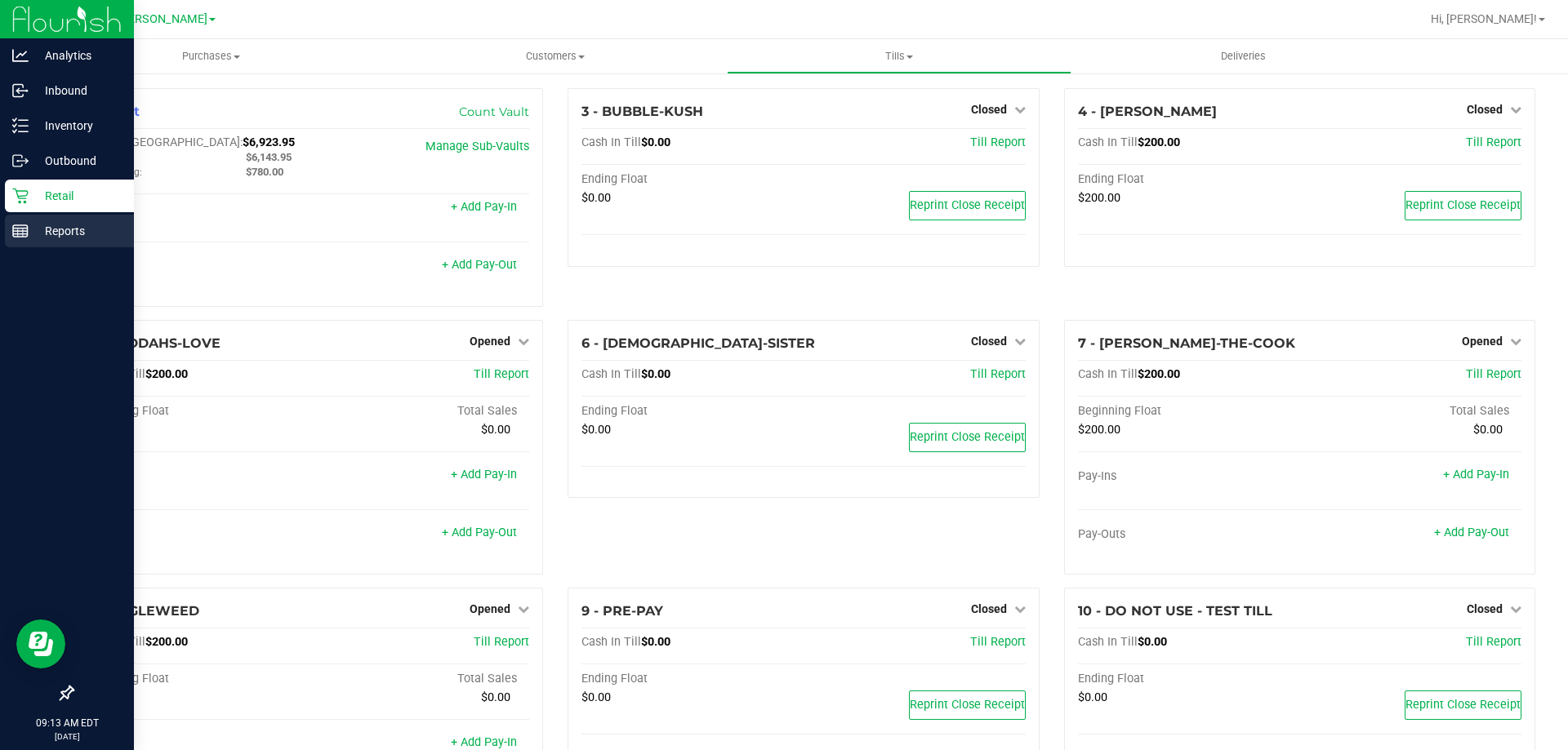
click at [22, 236] on icon at bounding box center [20, 230] width 17 height 17
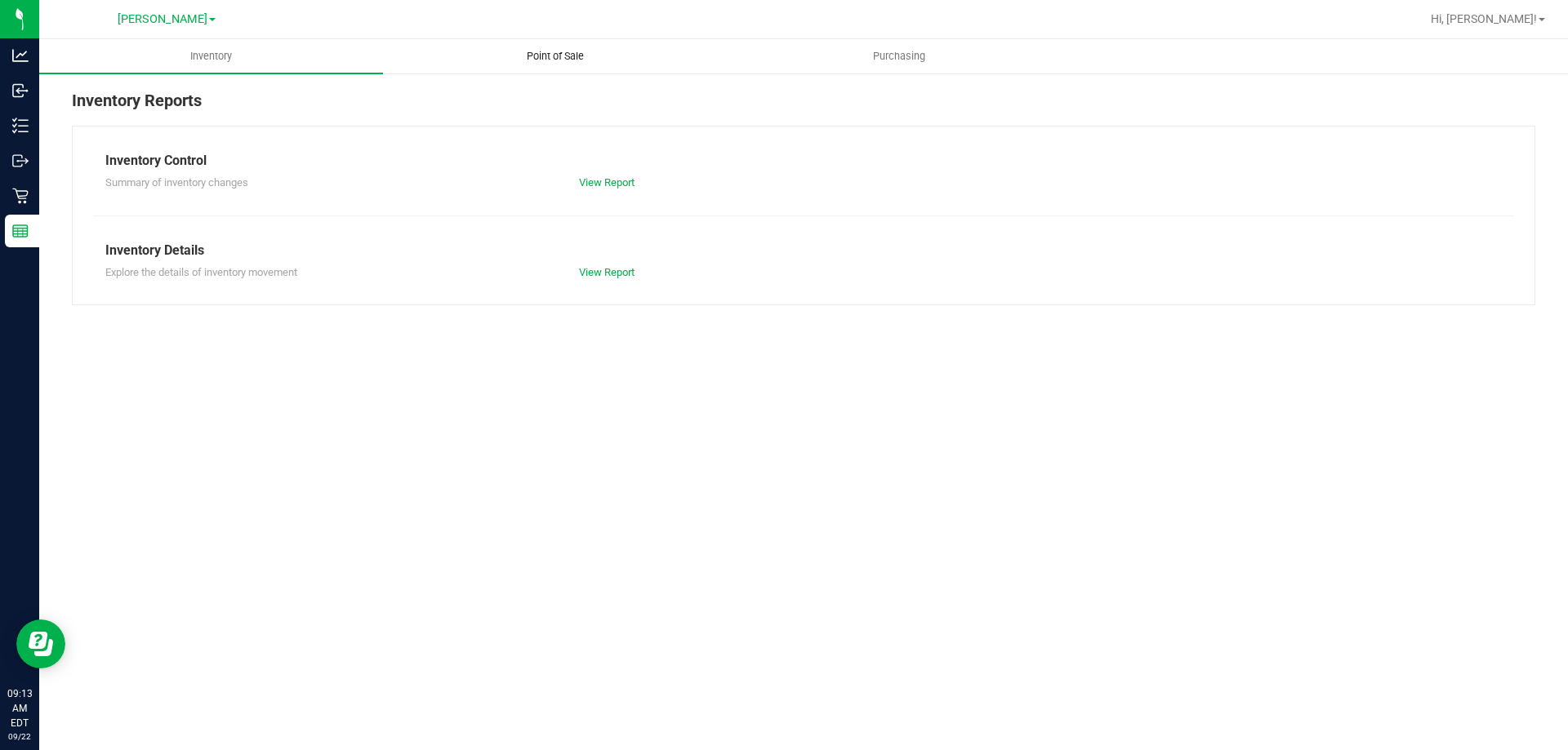
click at [560, 59] on span "Point of Sale" at bounding box center [555, 56] width 101 height 15
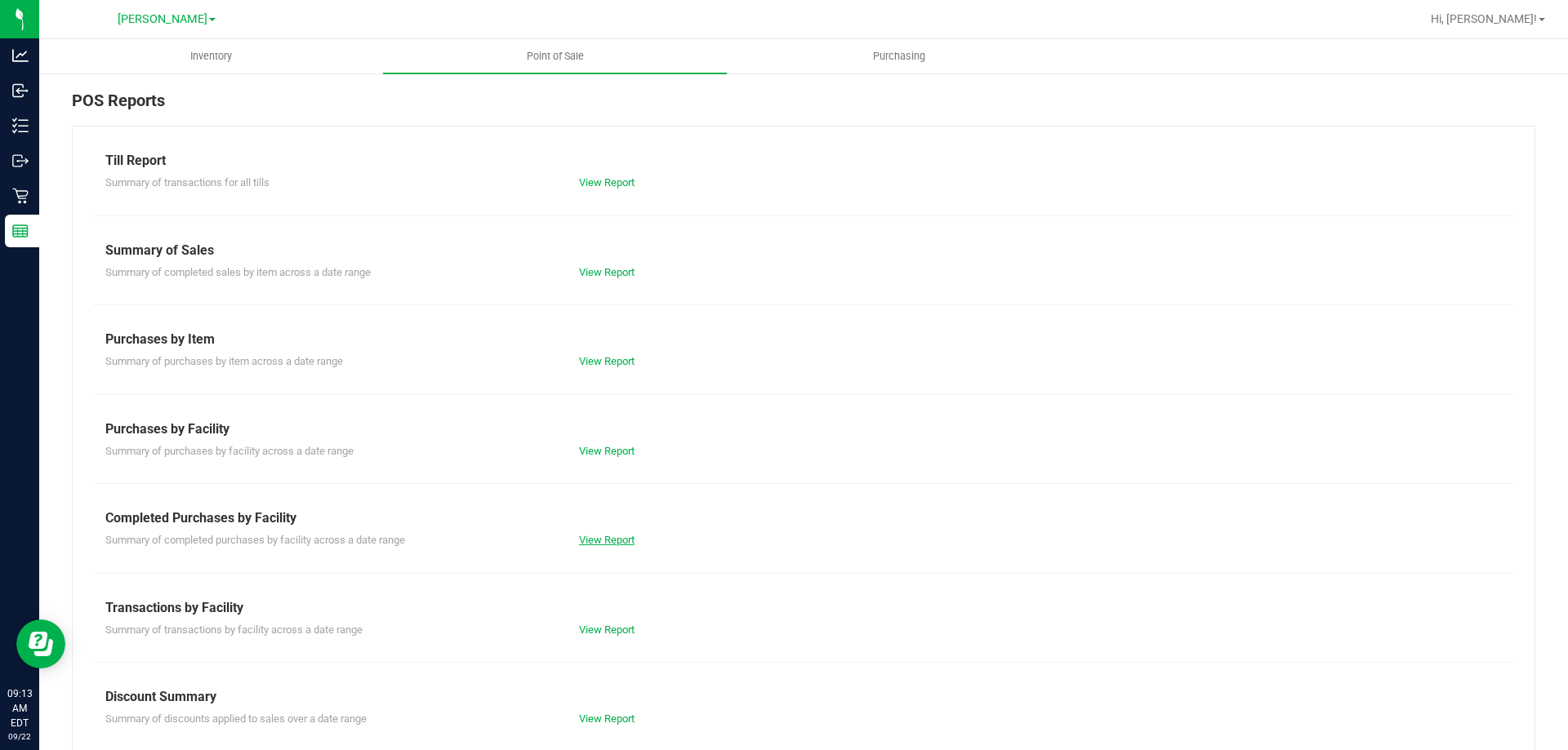
click at [596, 537] on link "View Report" at bounding box center [607, 540] width 56 height 12
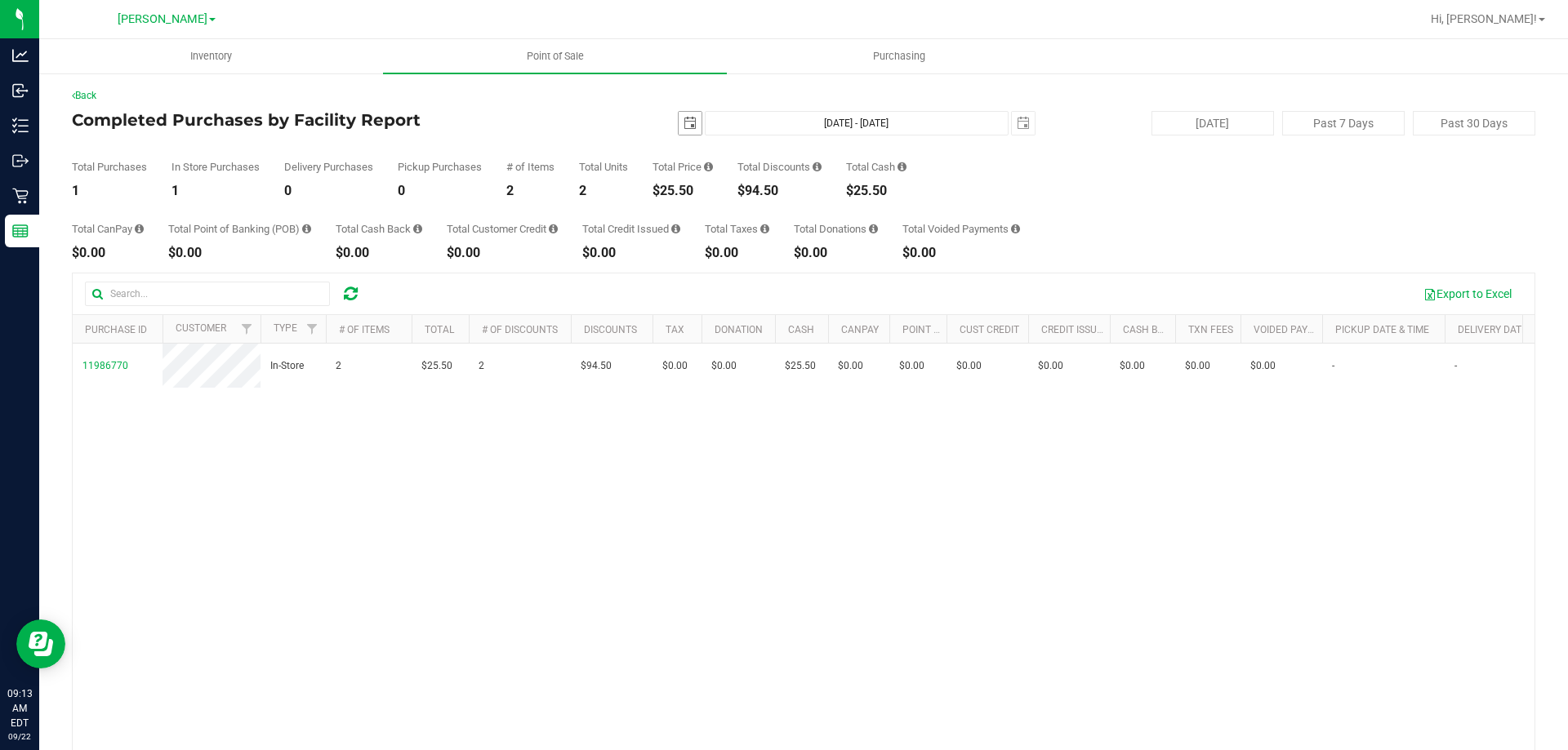
click at [688, 114] on span "select" at bounding box center [690, 123] width 23 height 23
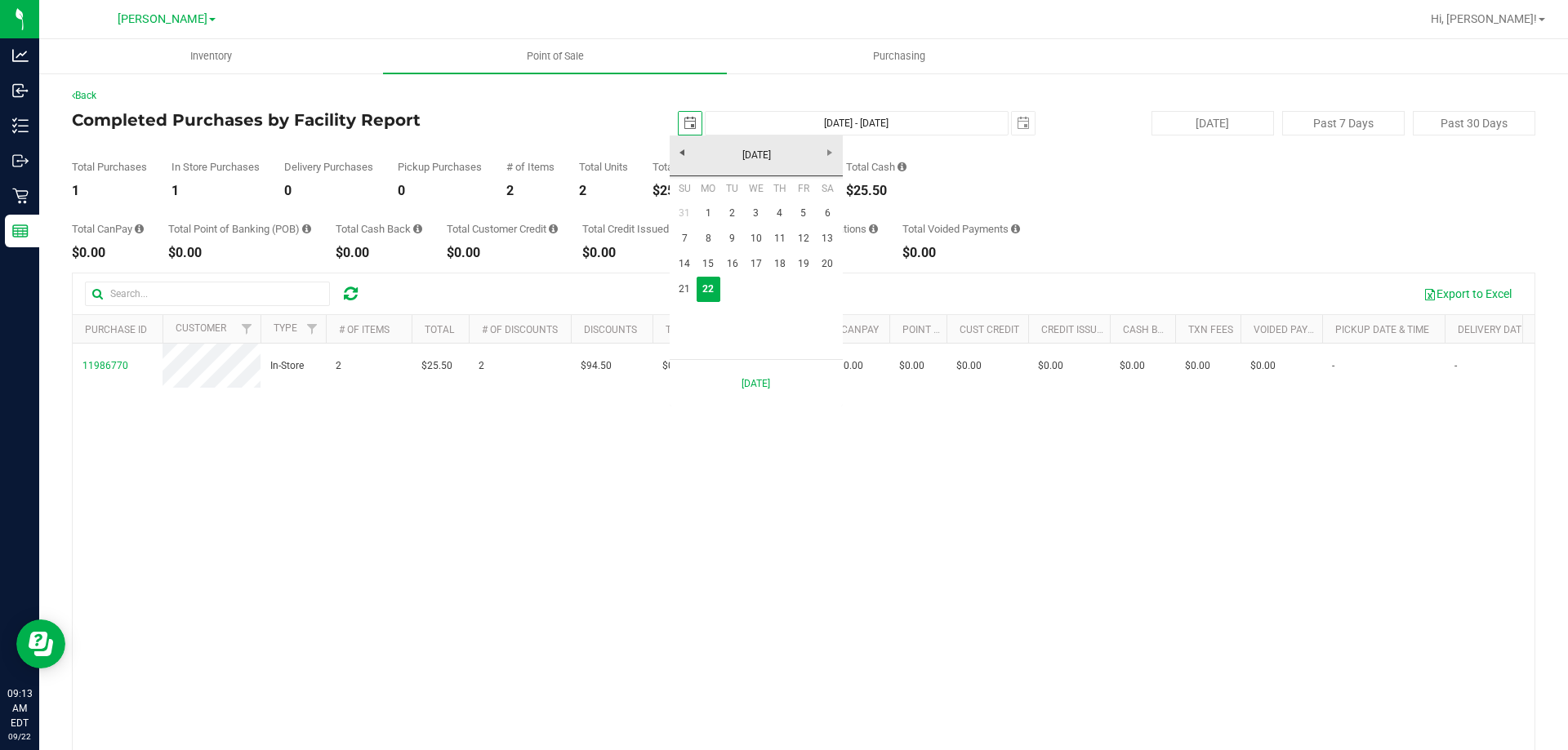
scroll to position [0, 41]
click at [708, 208] on link "1" at bounding box center [708, 213] width 23 height 25
type input "[DATE]"
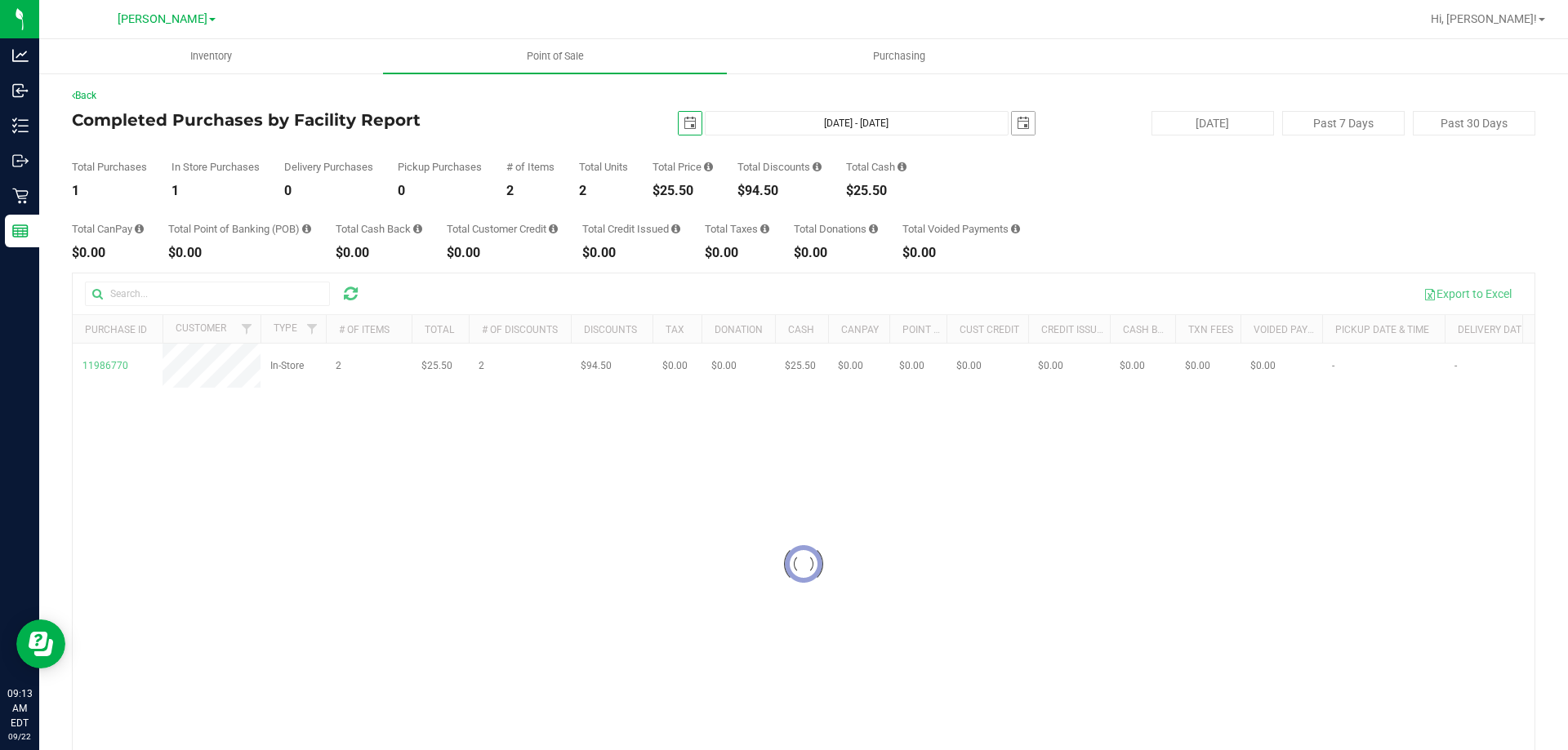
click at [1017, 125] on span "select" at bounding box center [1022, 123] width 13 height 13
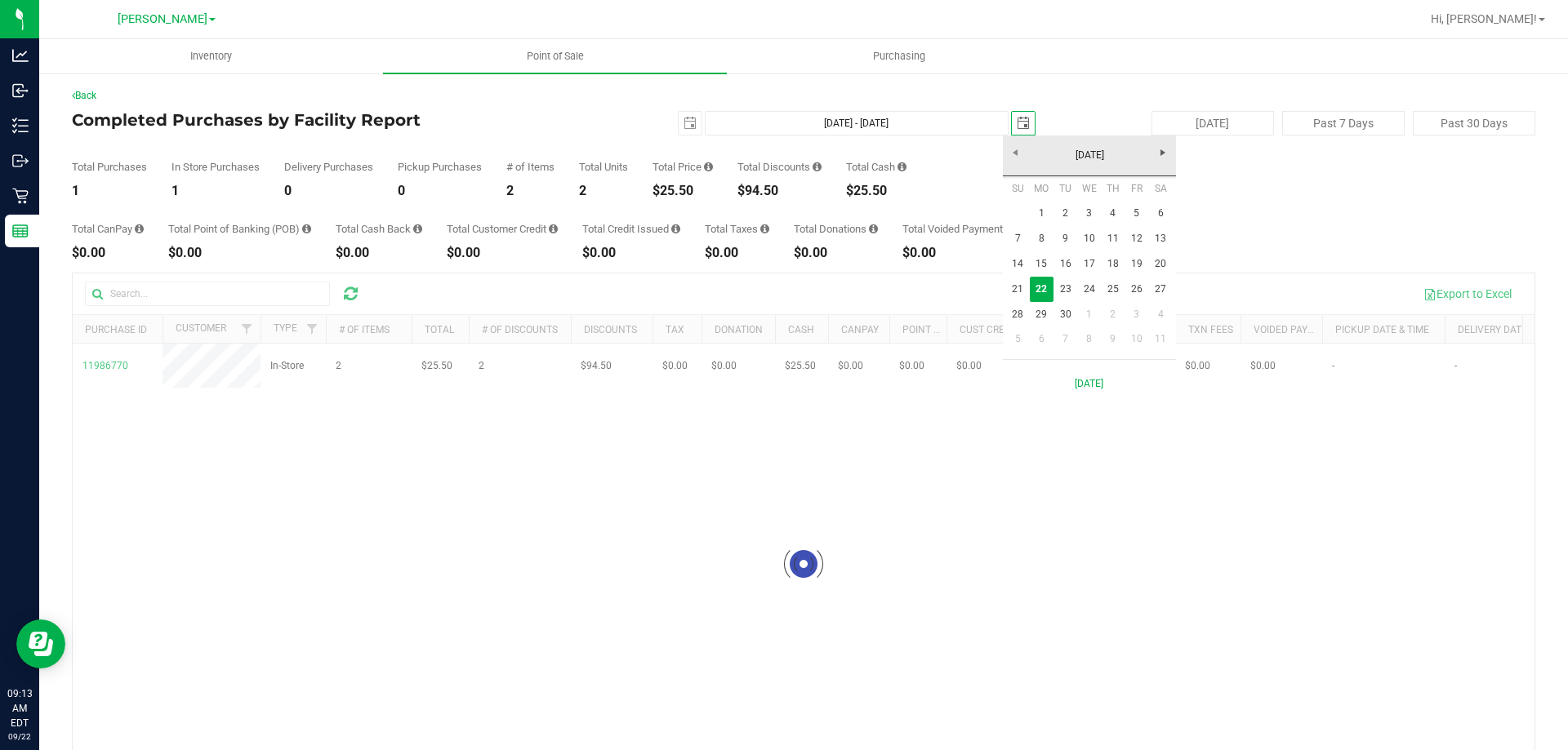
scroll to position [0, 41]
click at [1023, 292] on link "21" at bounding box center [1017, 289] width 23 height 25
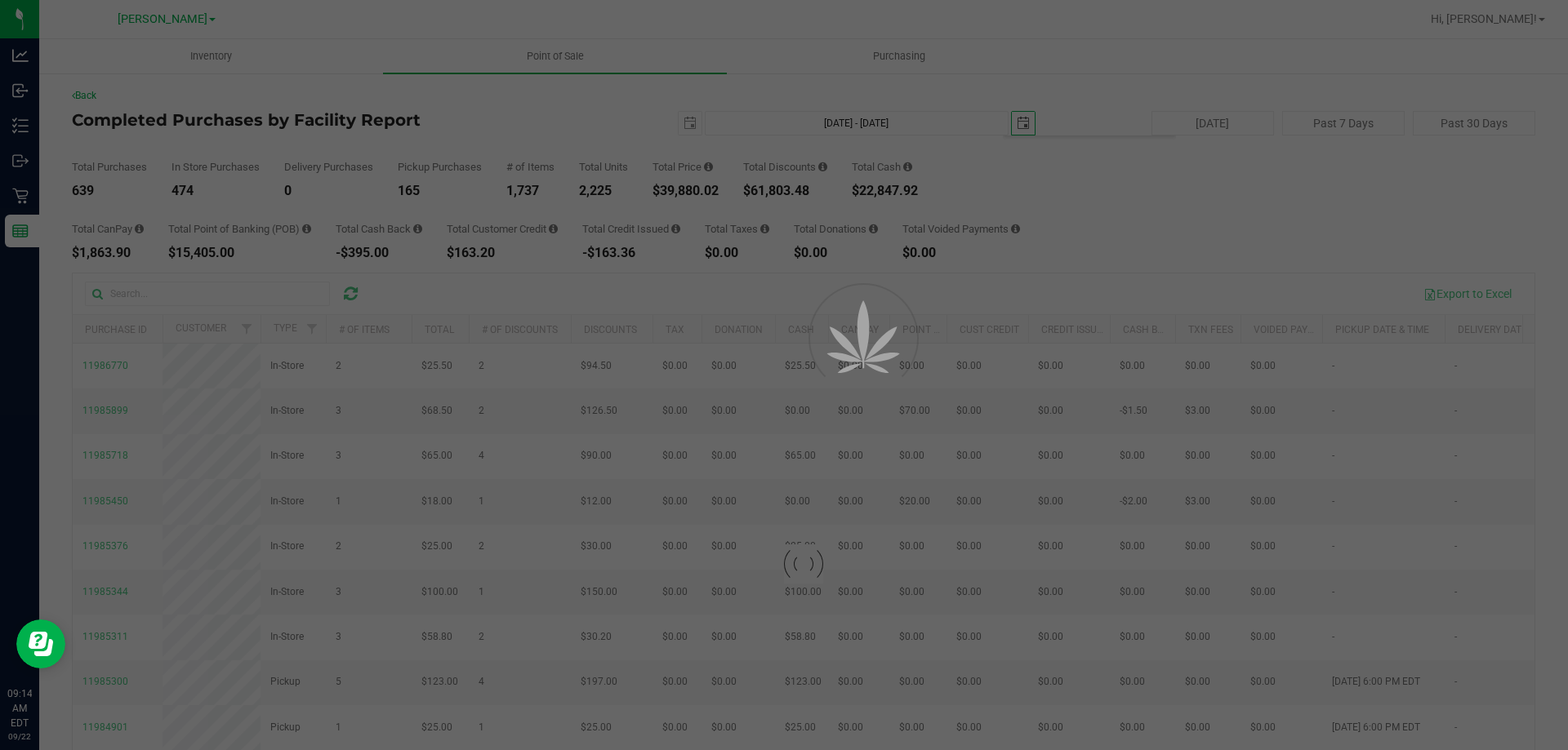
type input "[DATE] - [DATE]"
type input "[DATE]"
